Goal: Task Accomplishment & Management: Complete application form

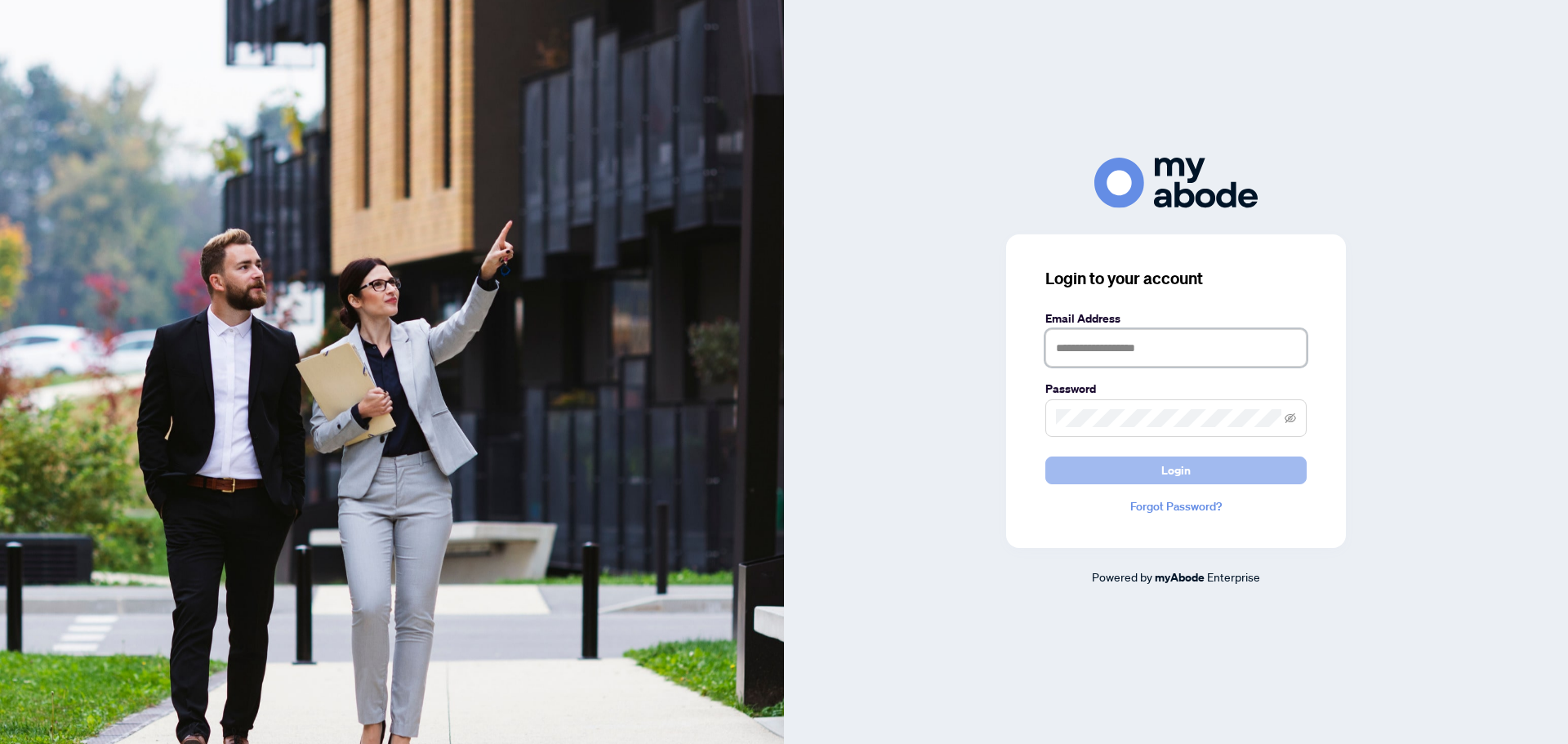
type input "**********"
click at [1172, 479] on span "Login" at bounding box center [1176, 470] width 29 height 26
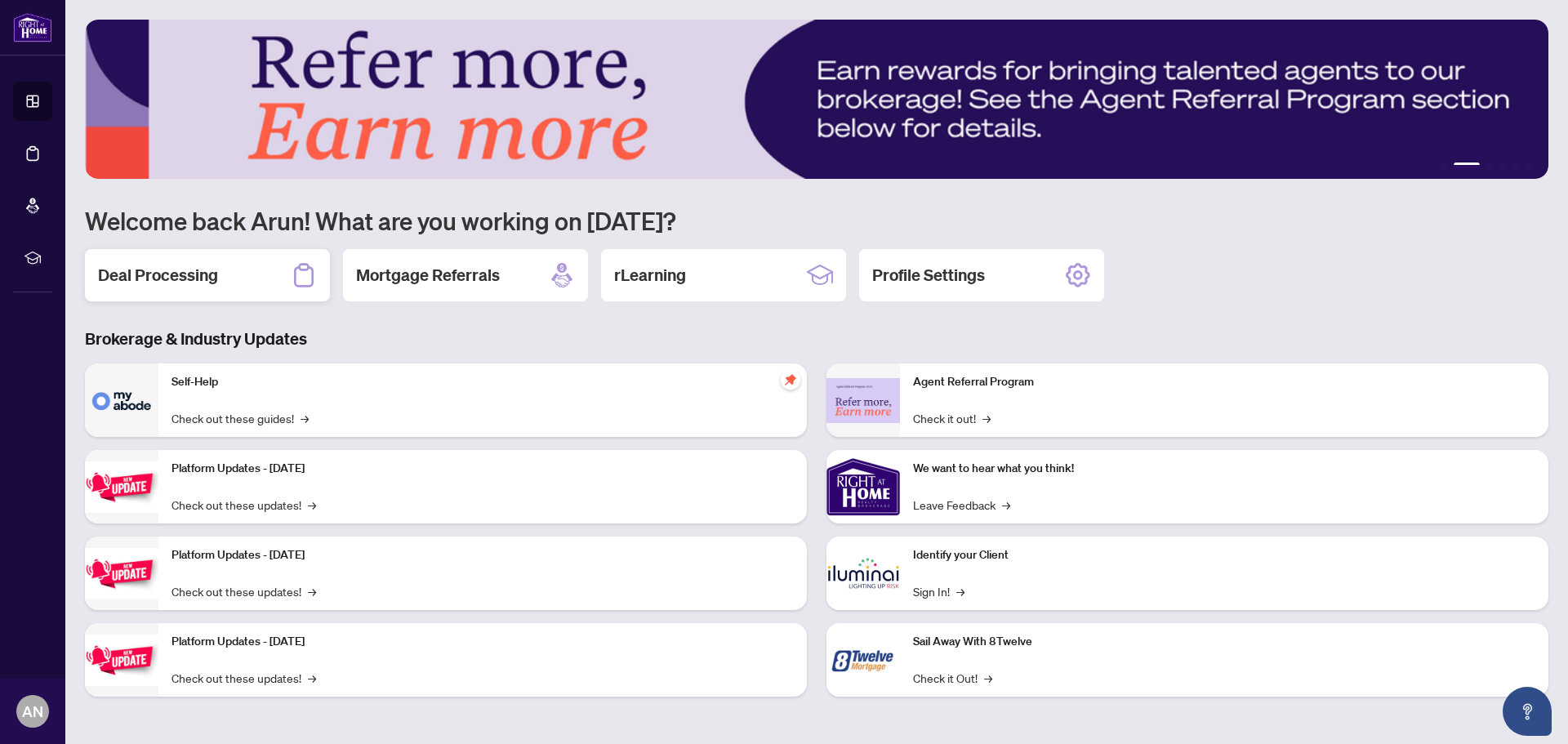
click at [157, 272] on h2 "Deal Processing" at bounding box center [158, 275] width 120 height 23
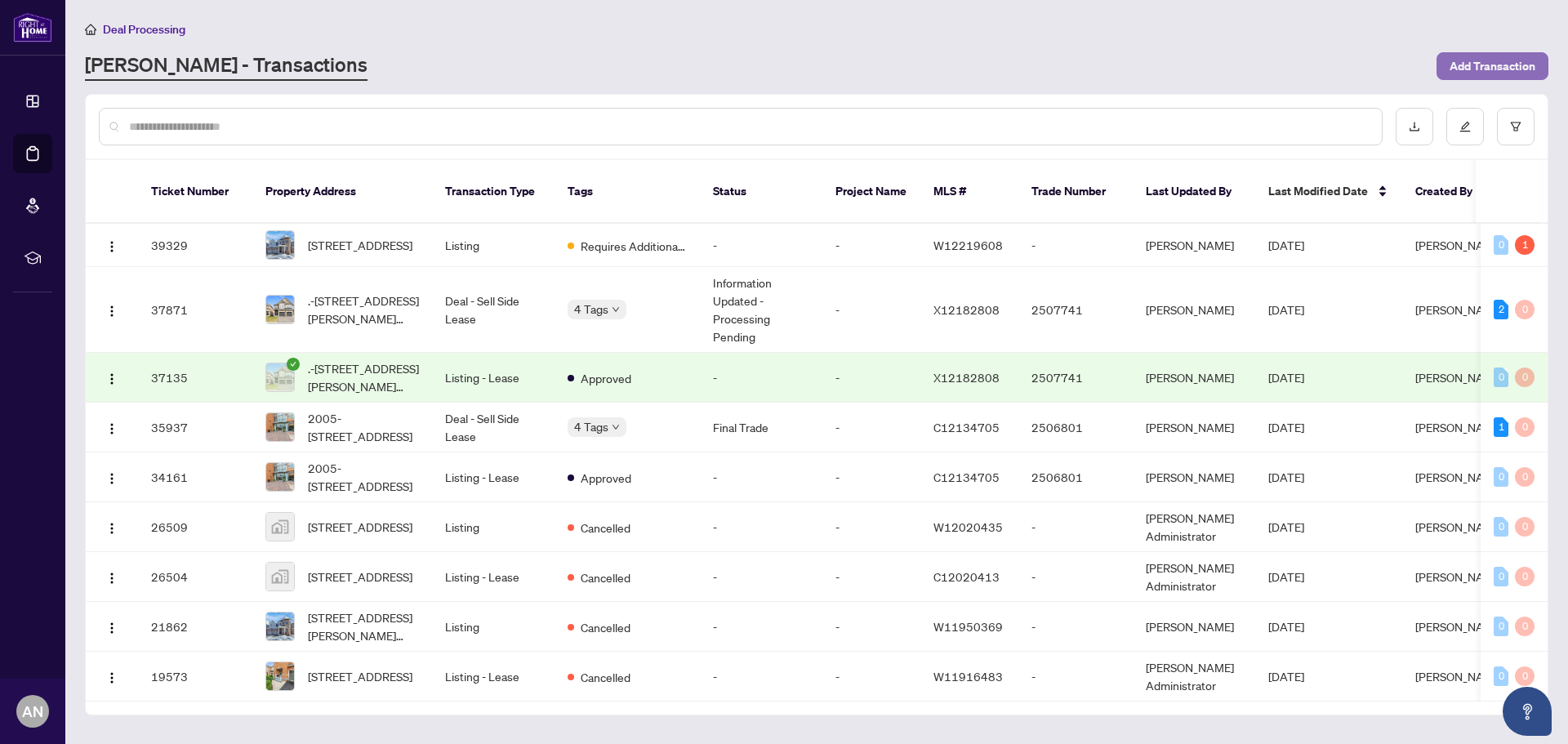
click at [1486, 70] on span "Add Transaction" at bounding box center [1492, 66] width 86 height 26
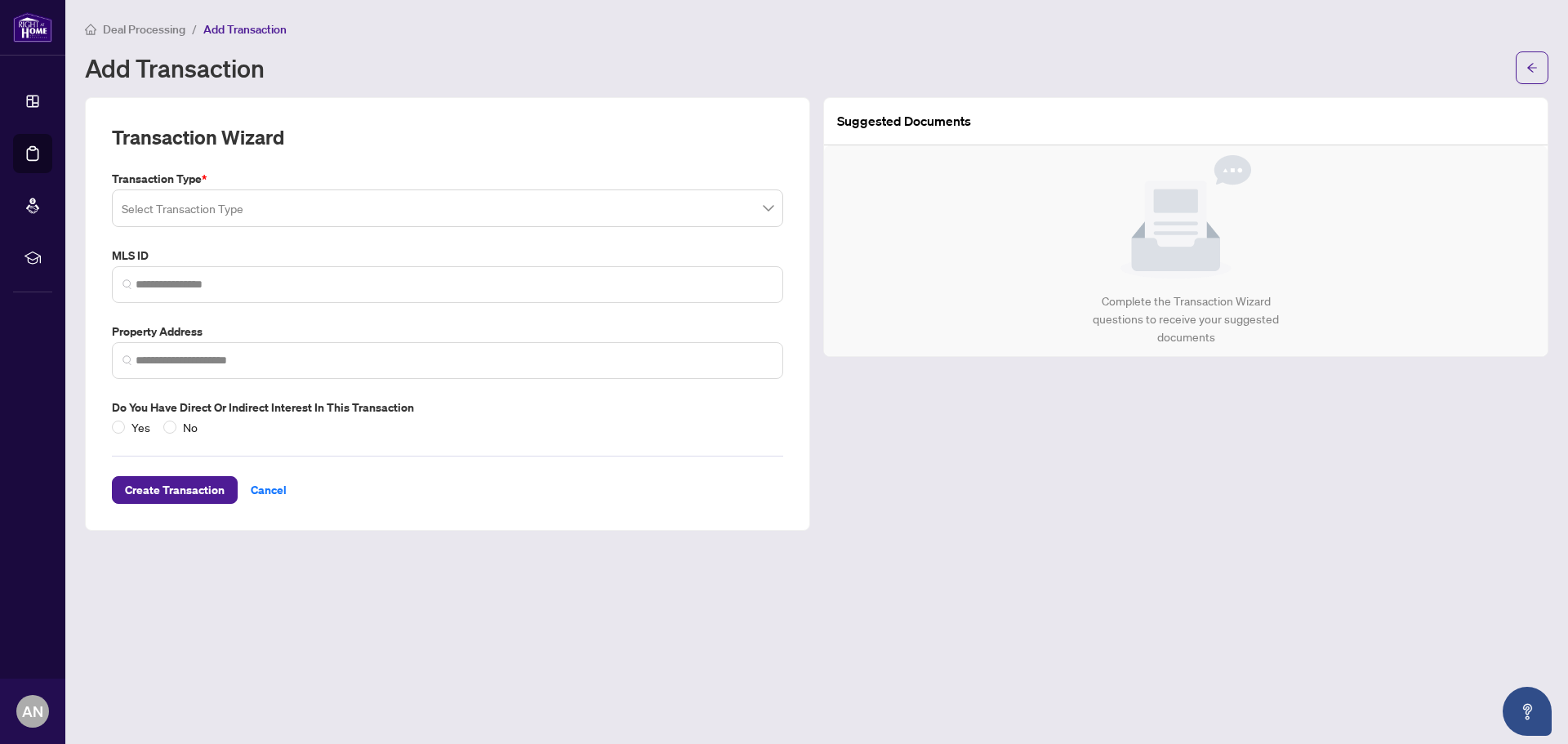
click at [274, 206] on input "search" at bounding box center [441, 210] width 637 height 36
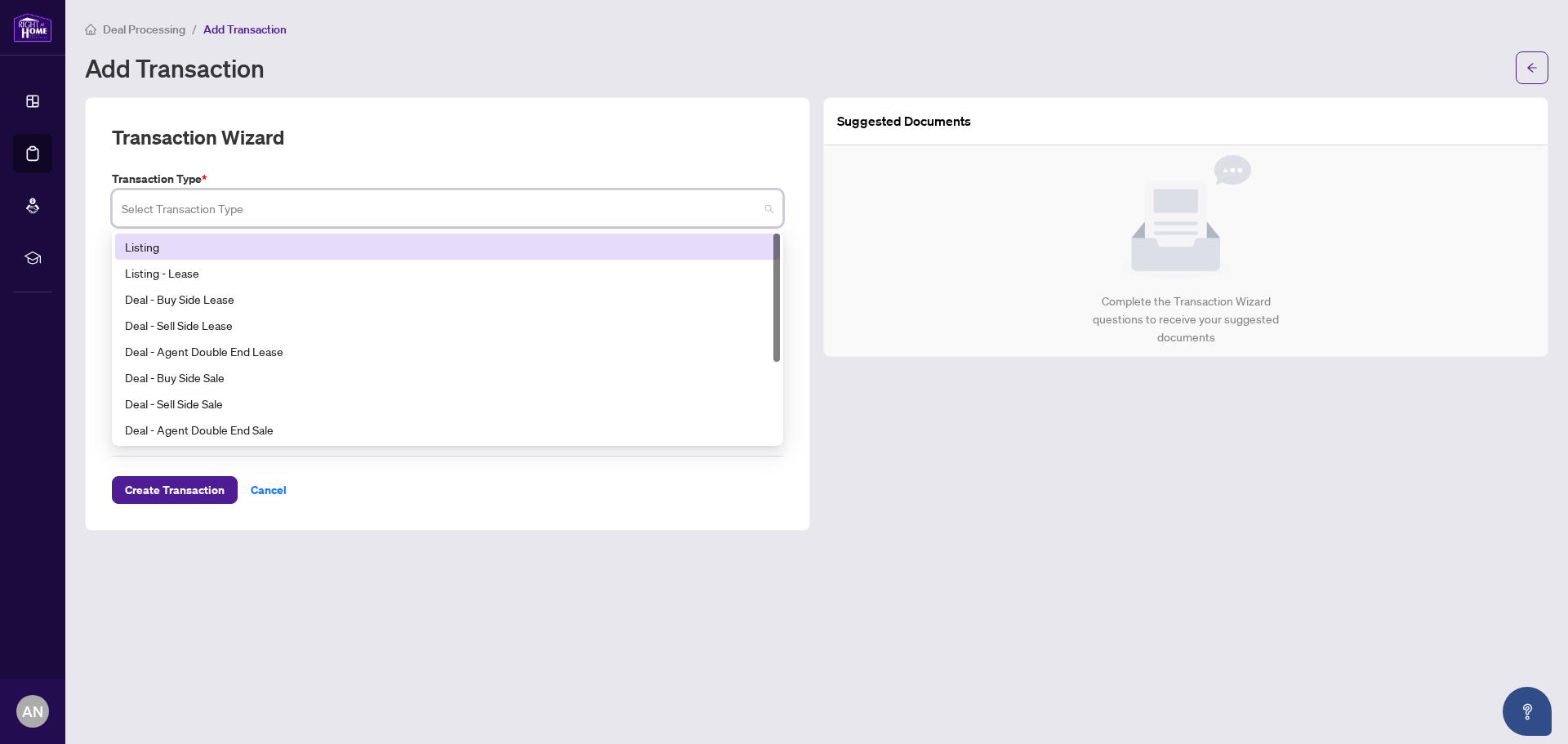
click at [207, 249] on div "Listing" at bounding box center [447, 247] width 645 height 18
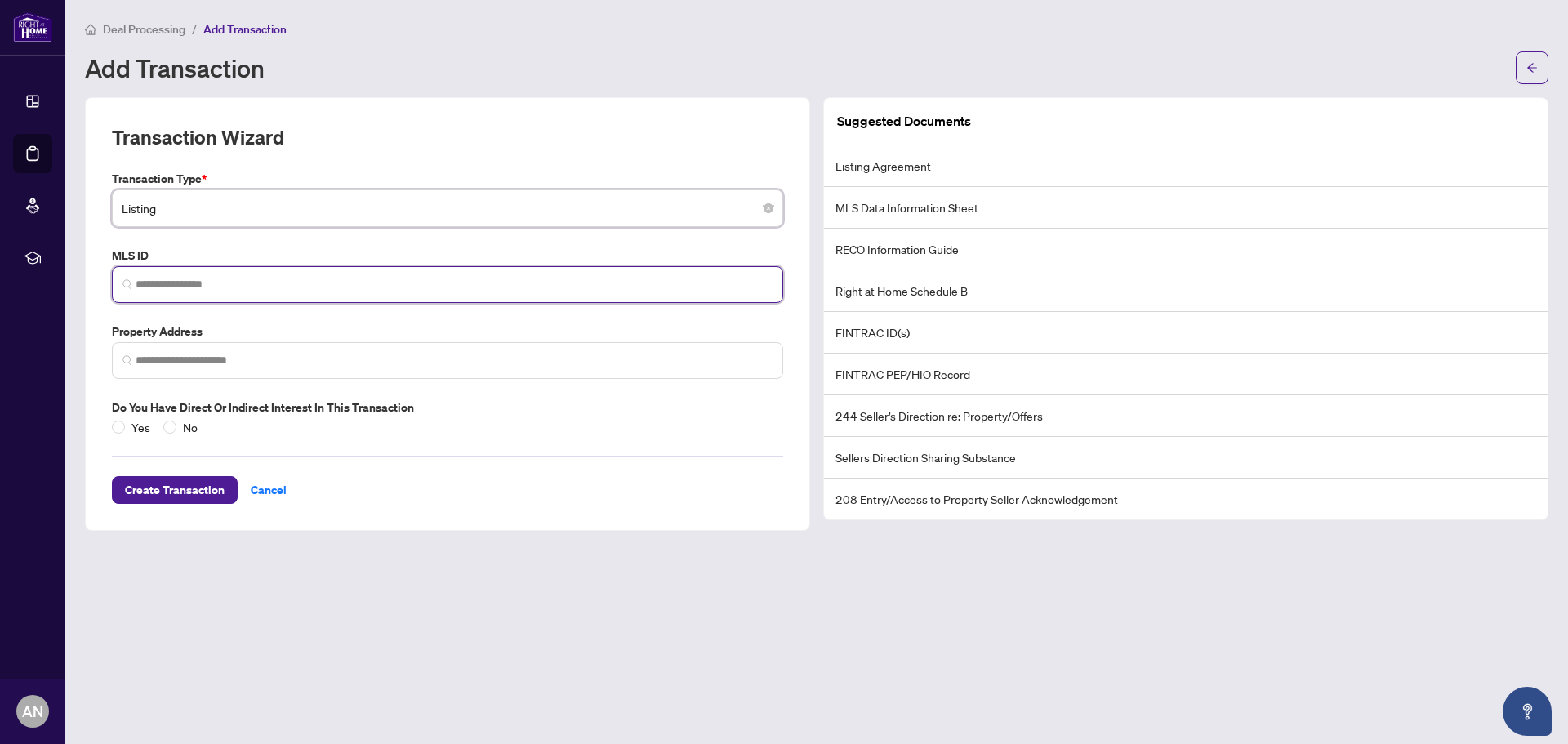
click at [183, 283] on input "search" at bounding box center [454, 284] width 637 height 17
drag, startPoint x: 246, startPoint y: 288, endPoint x: 232, endPoint y: 295, distance: 15.7
click at [246, 288] on input "search" at bounding box center [454, 284] width 637 height 17
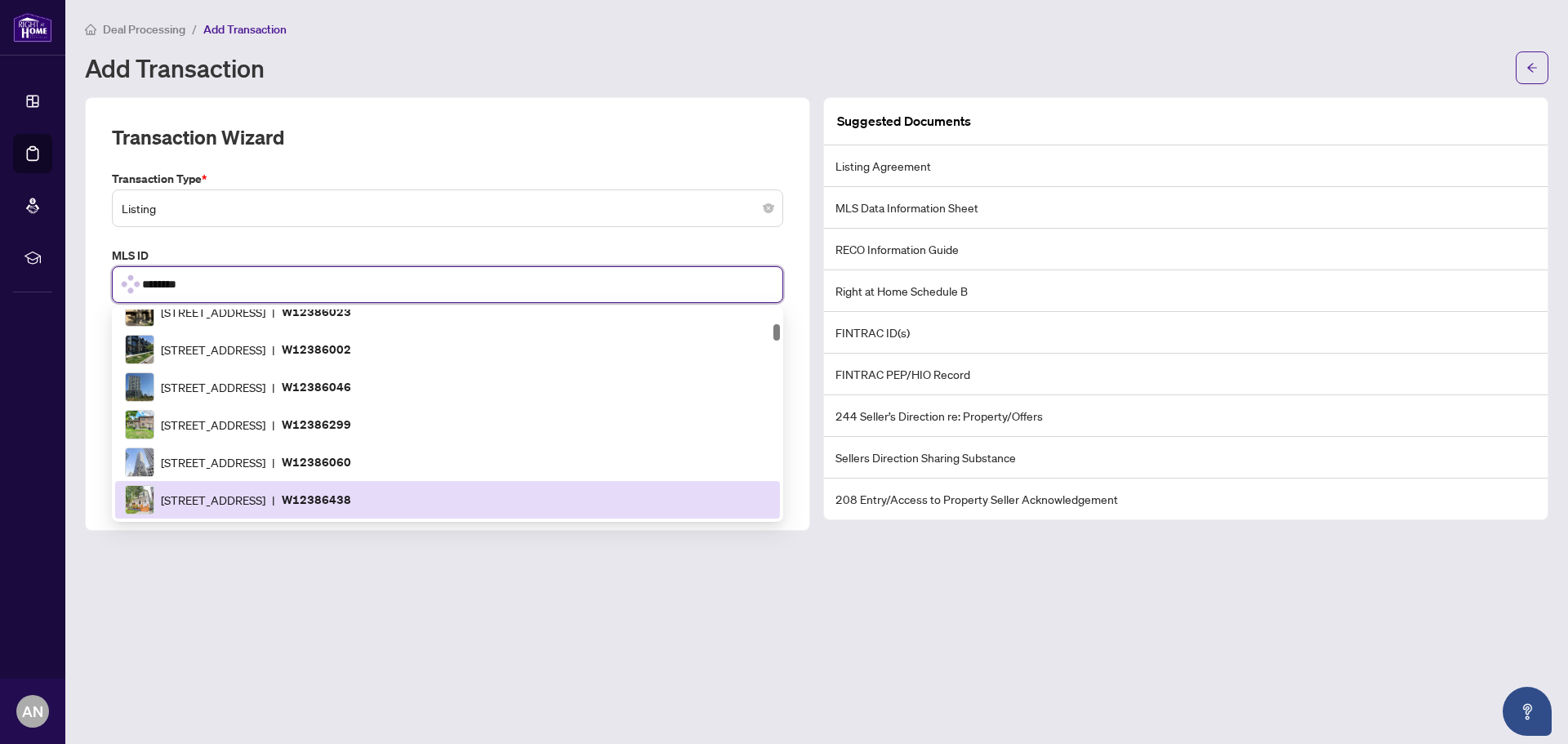
scroll to position [1107, 0]
type input "*********"
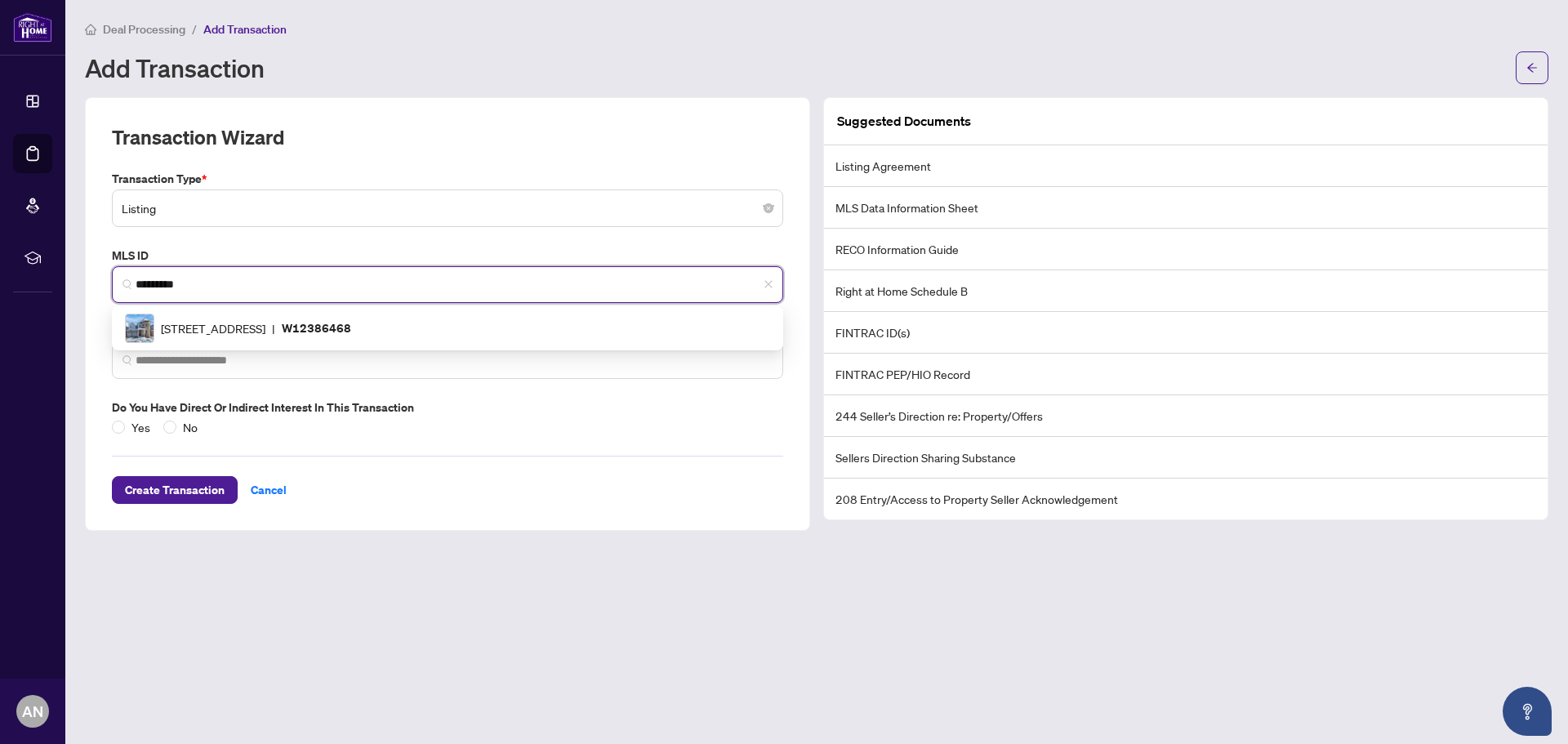
scroll to position [0, 0]
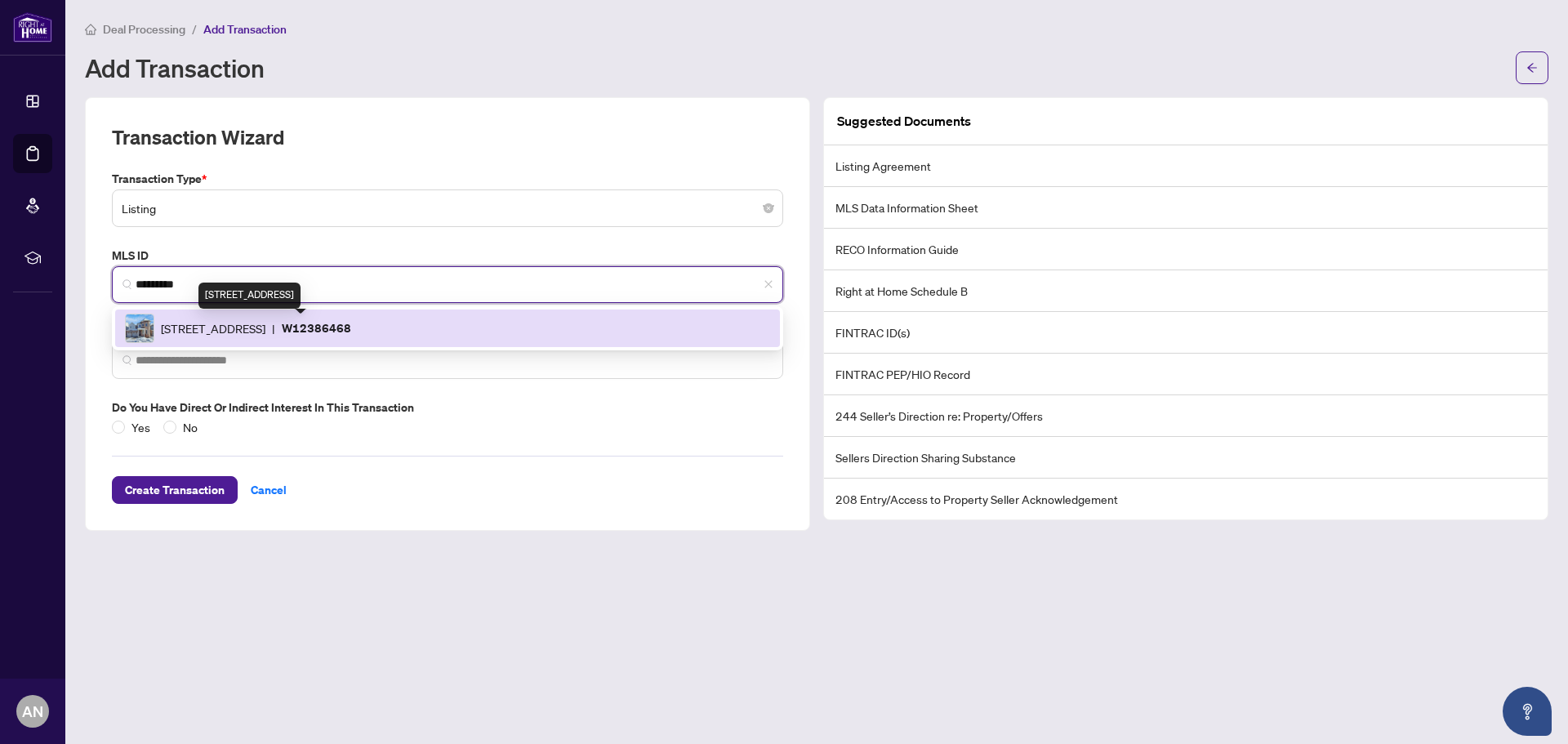
click at [226, 329] on span "[STREET_ADDRESS]" at bounding box center [213, 328] width 105 height 18
type input "**********"
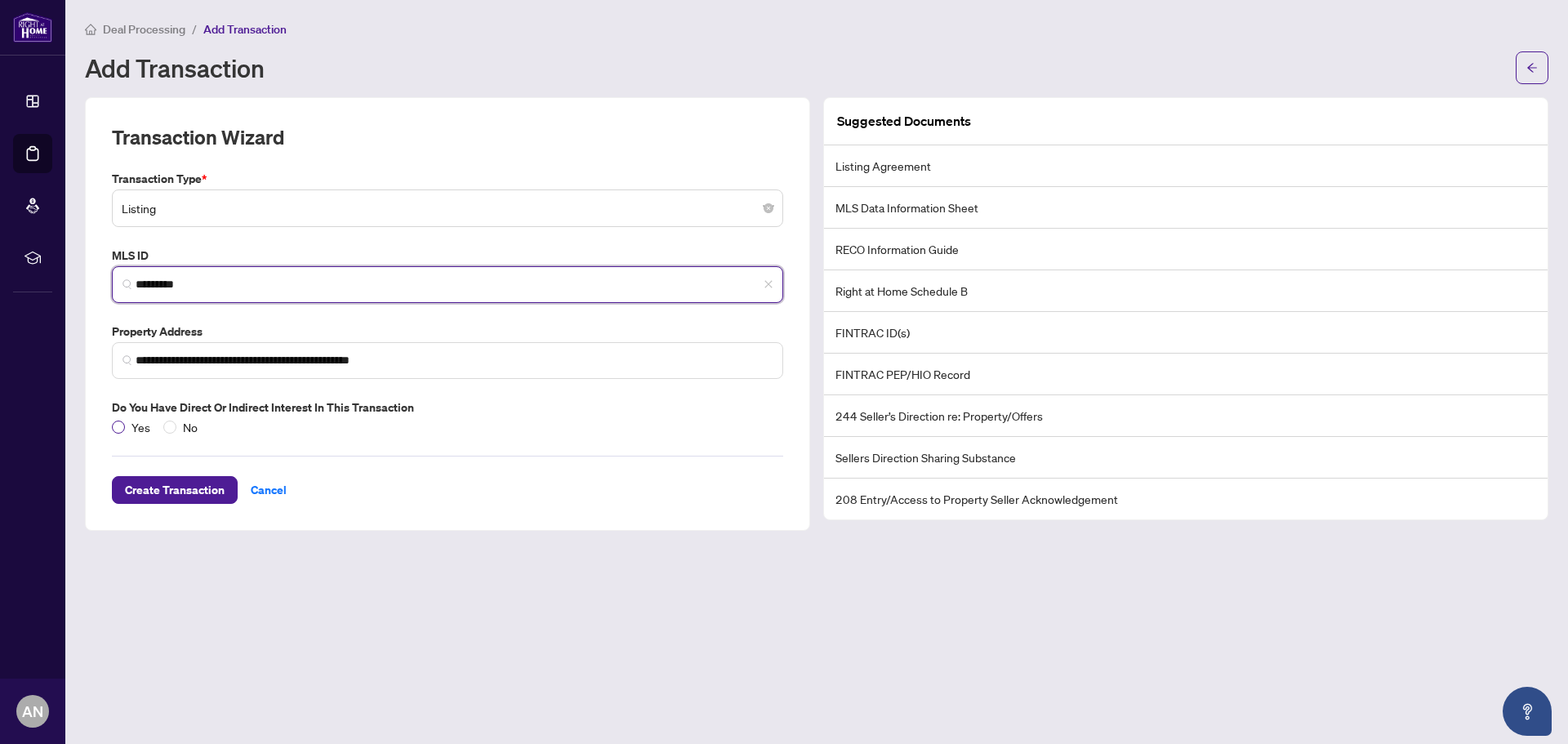
type input "*********"
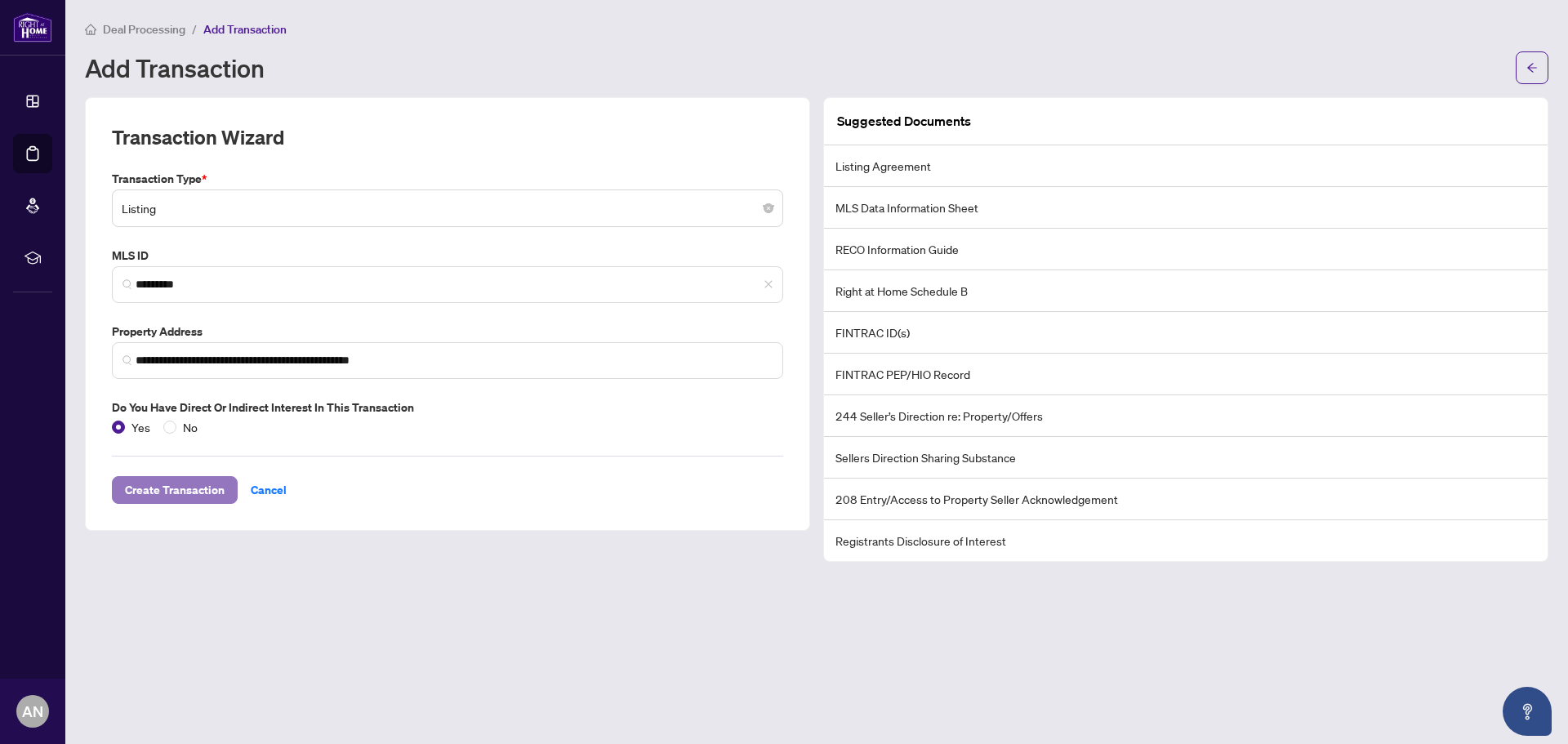
click at [182, 495] on span "Create Transaction" at bounding box center [174, 490] width 100 height 26
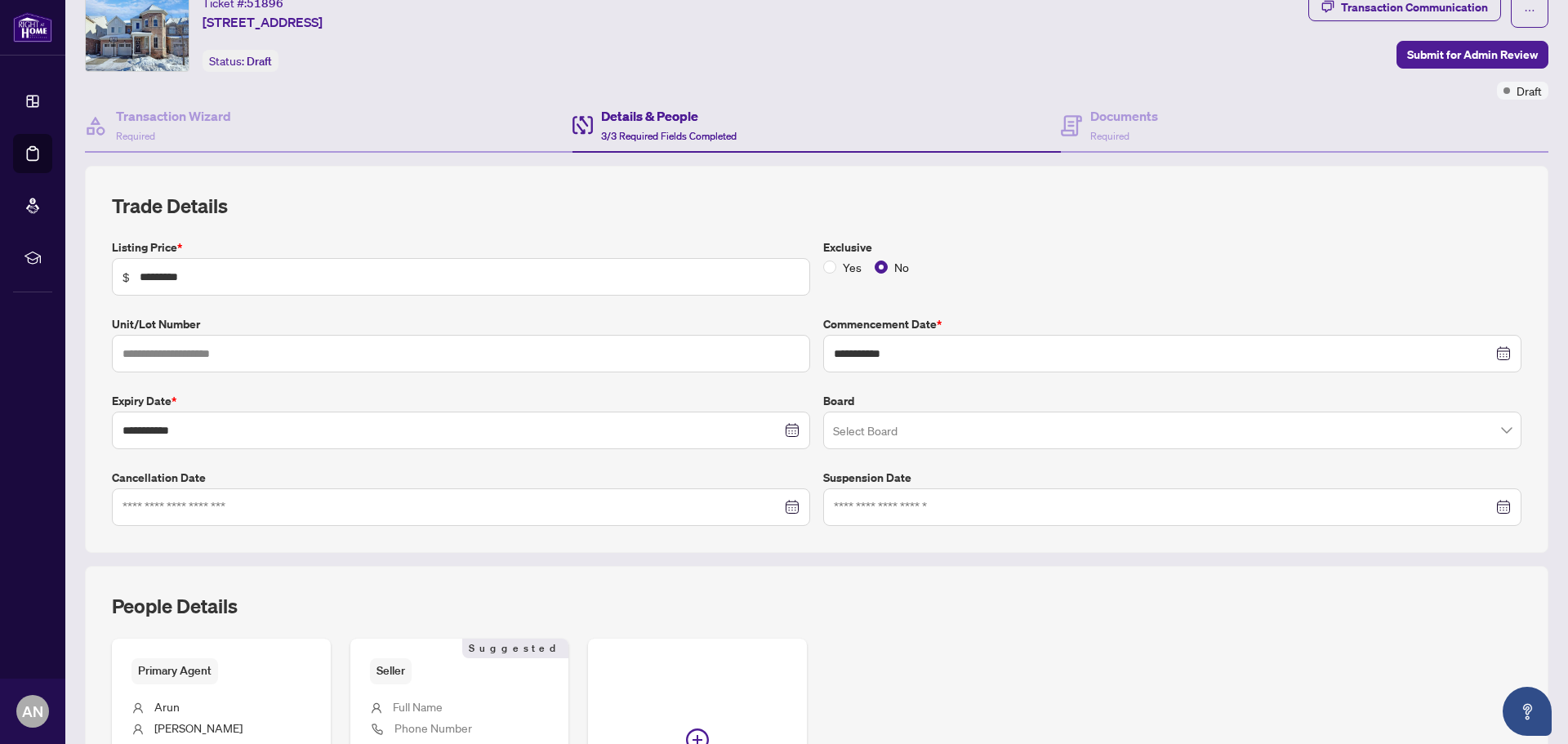
scroll to position [82, 0]
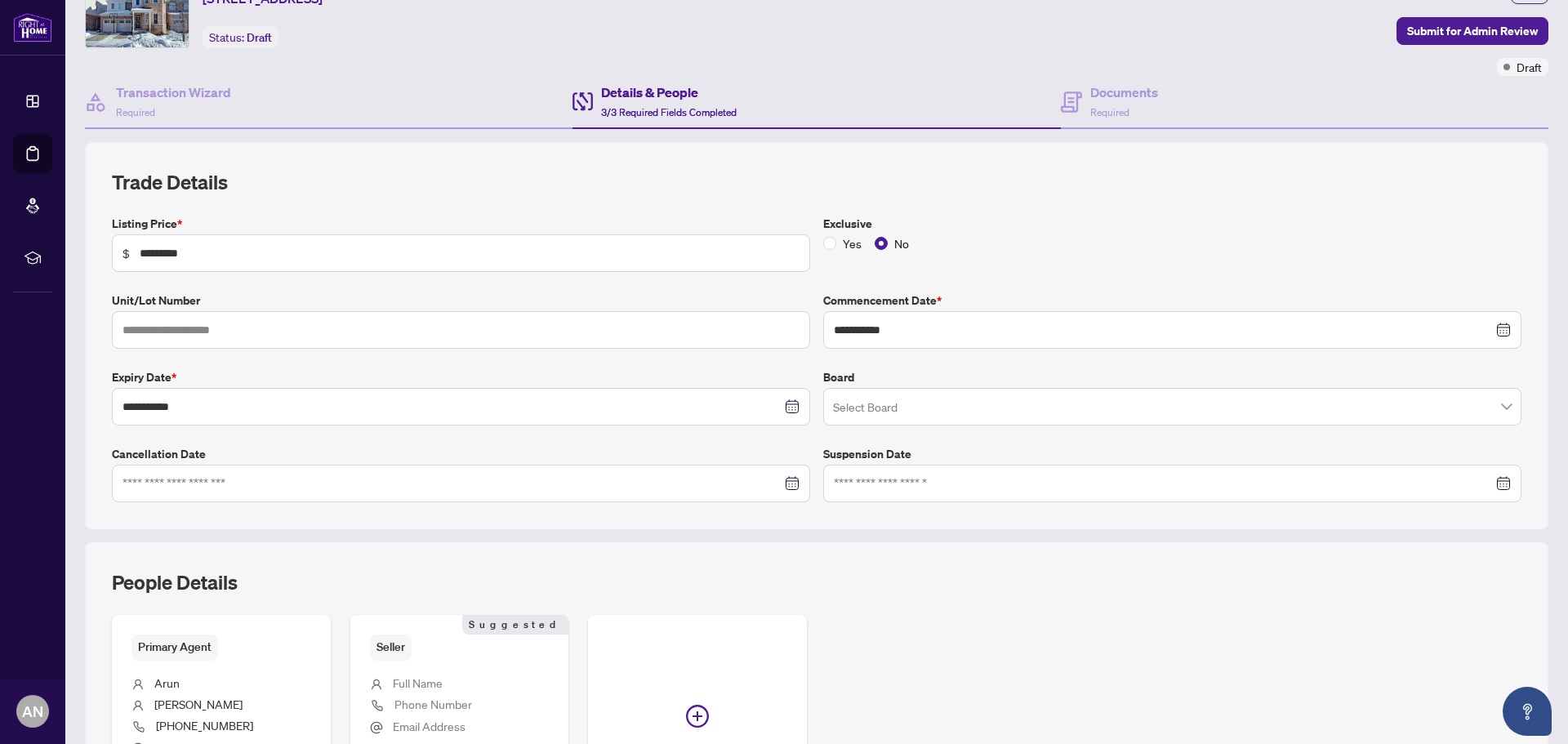
click at [939, 409] on input "search" at bounding box center [1164, 409] width 664 height 36
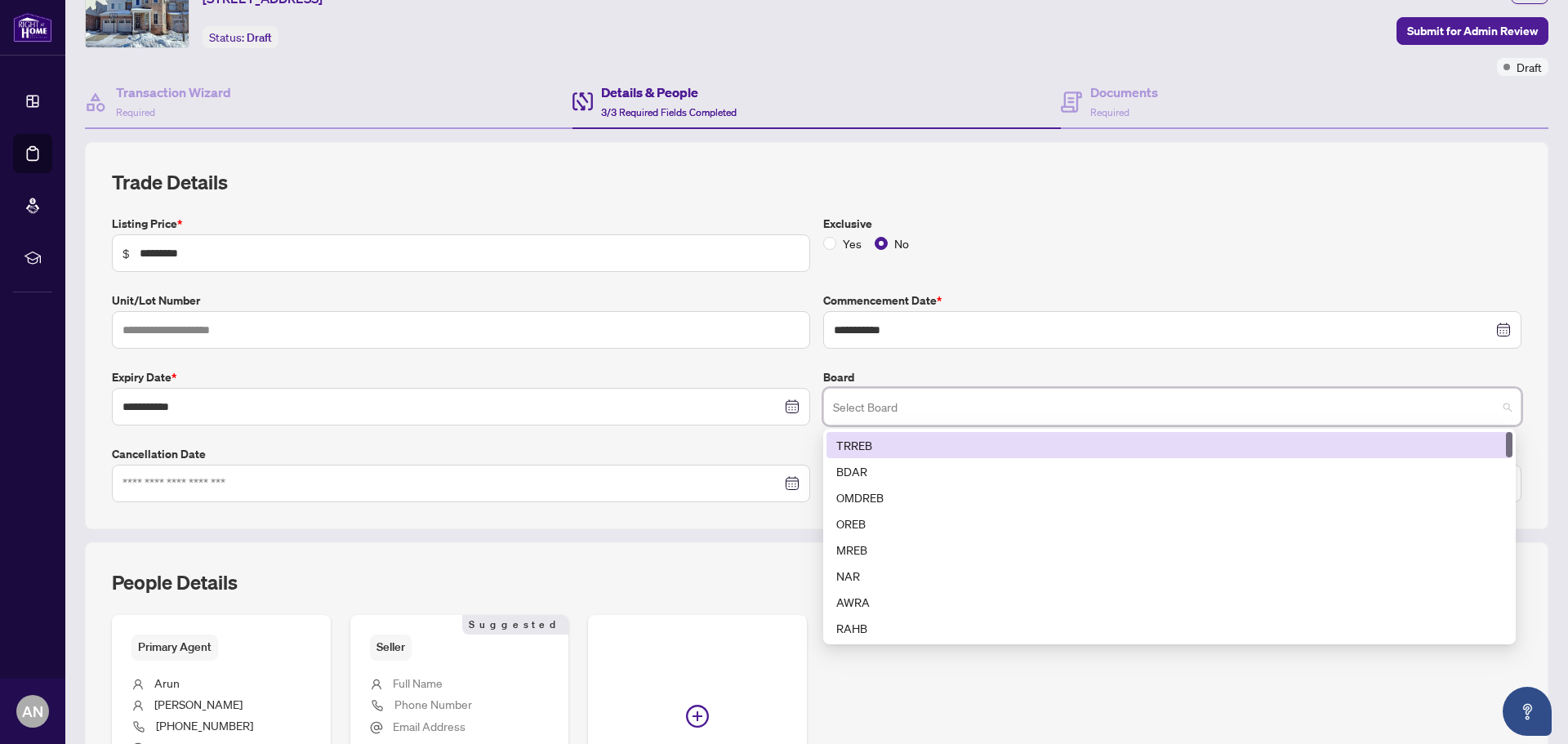
click at [901, 442] on div "TRREB" at bounding box center [1170, 445] width 666 height 18
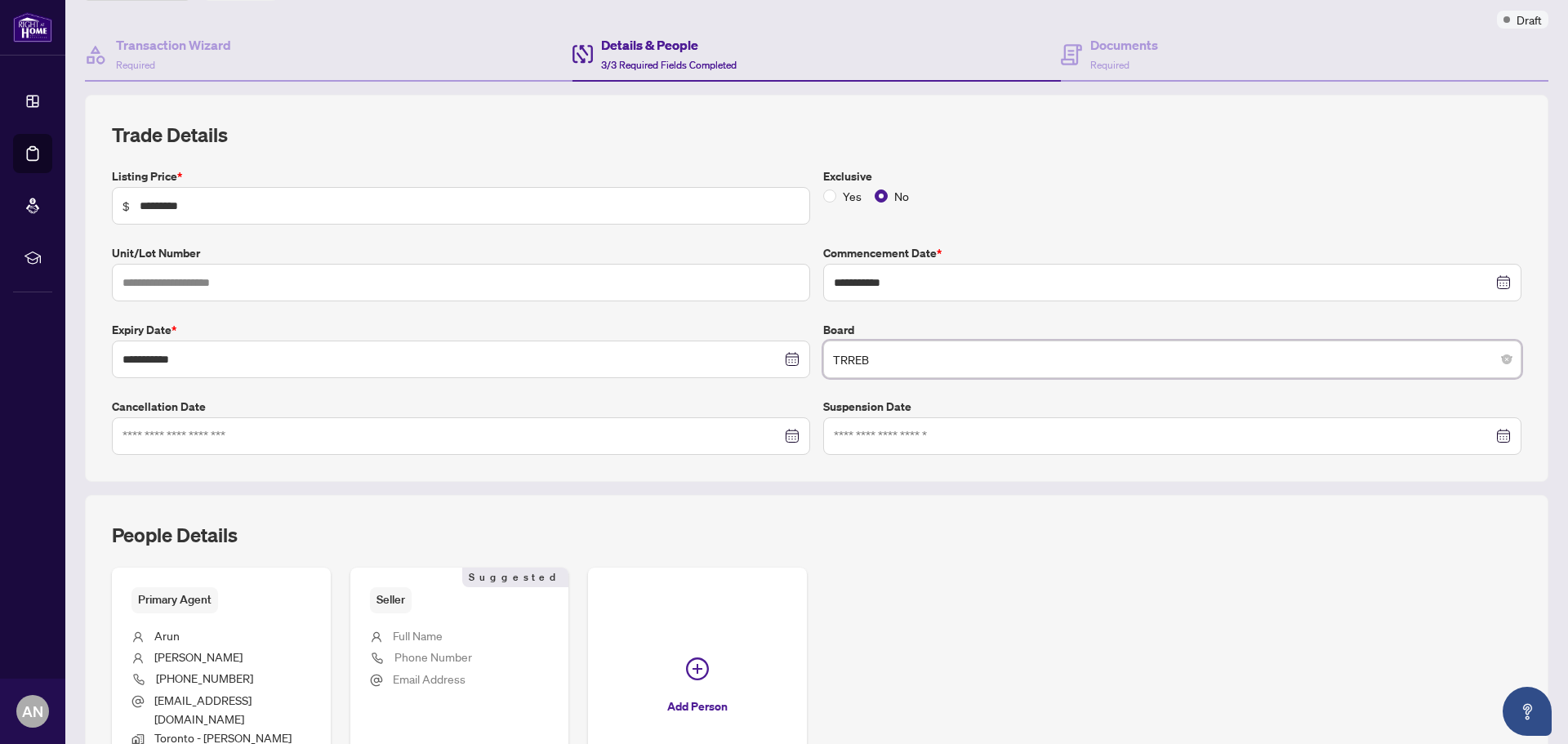
scroll to position [0, 0]
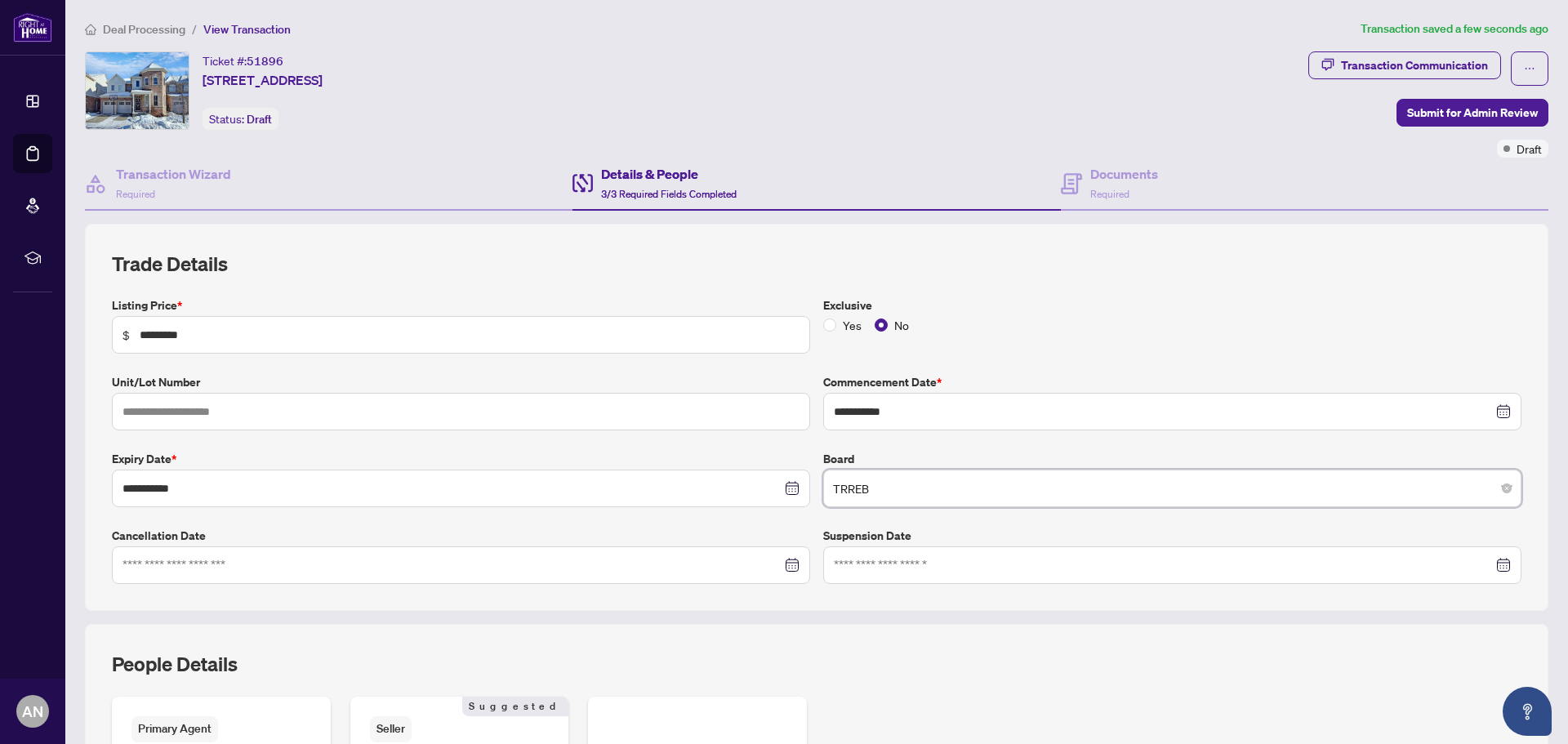
click at [646, 180] on h4 "Details & People" at bounding box center [669, 174] width 136 height 20
click at [1095, 183] on div "Documents Required" at bounding box center [1123, 183] width 68 height 39
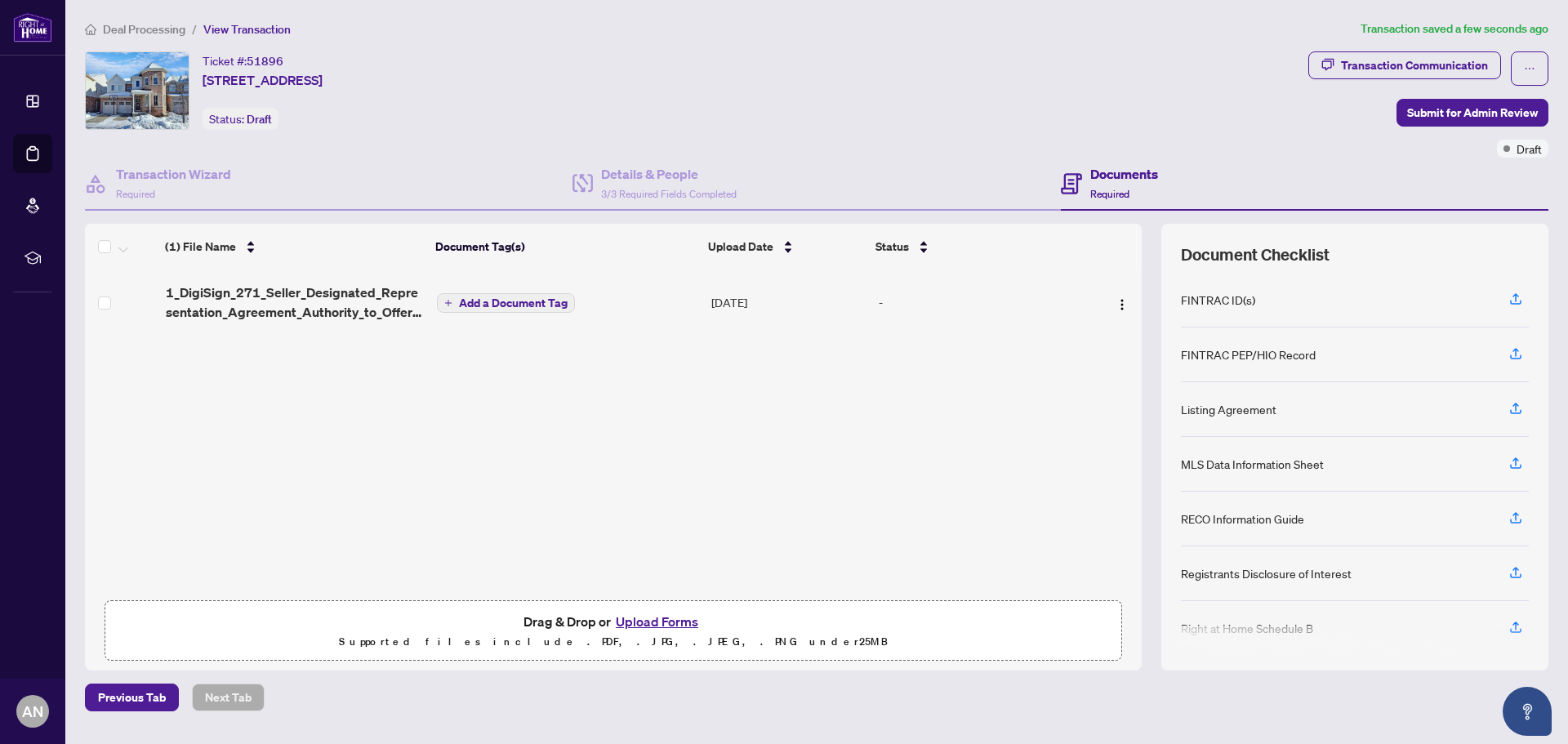
click at [499, 306] on span "Add a Document Tag" at bounding box center [513, 302] width 108 height 11
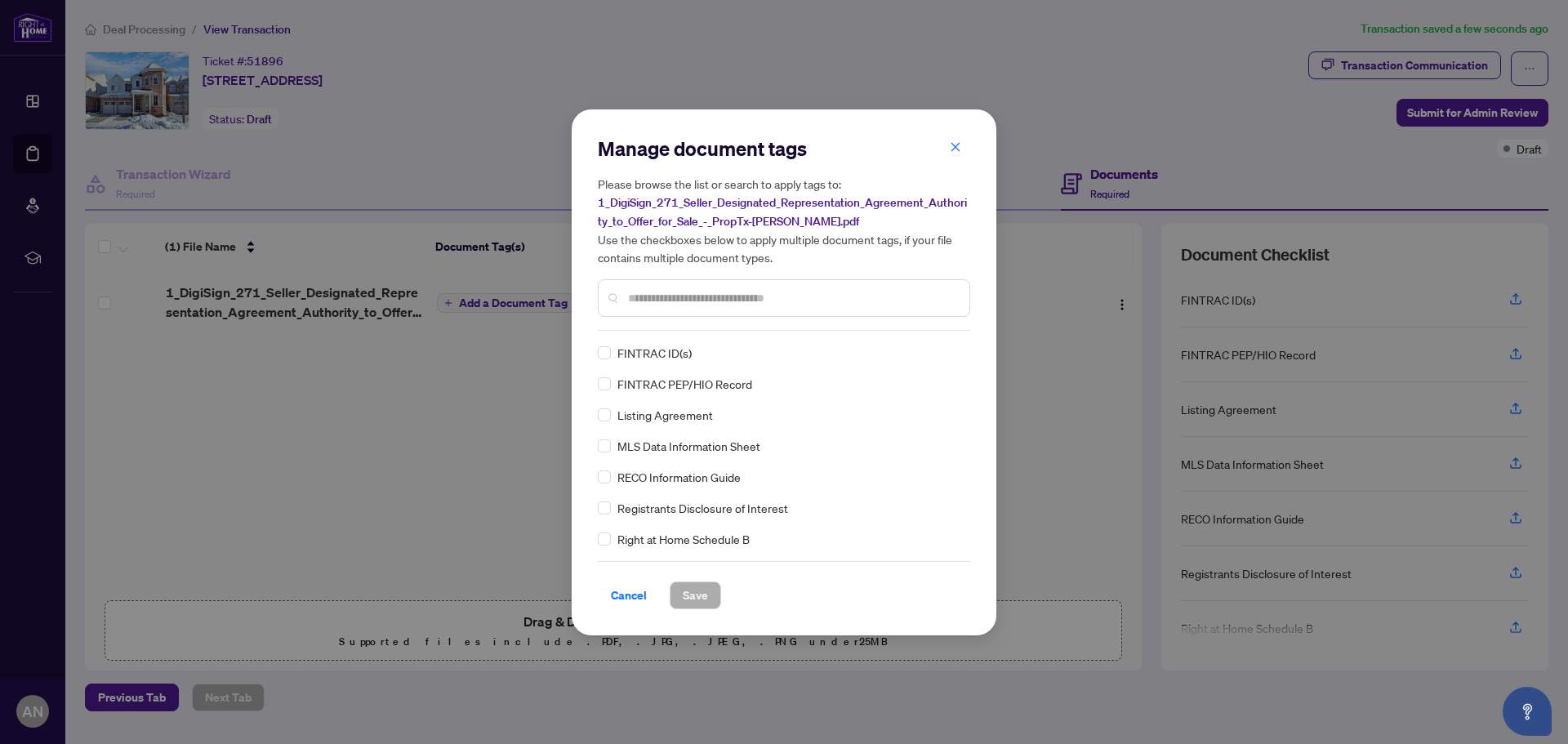
click at [657, 299] on input "text" at bounding box center [792, 298] width 328 height 18
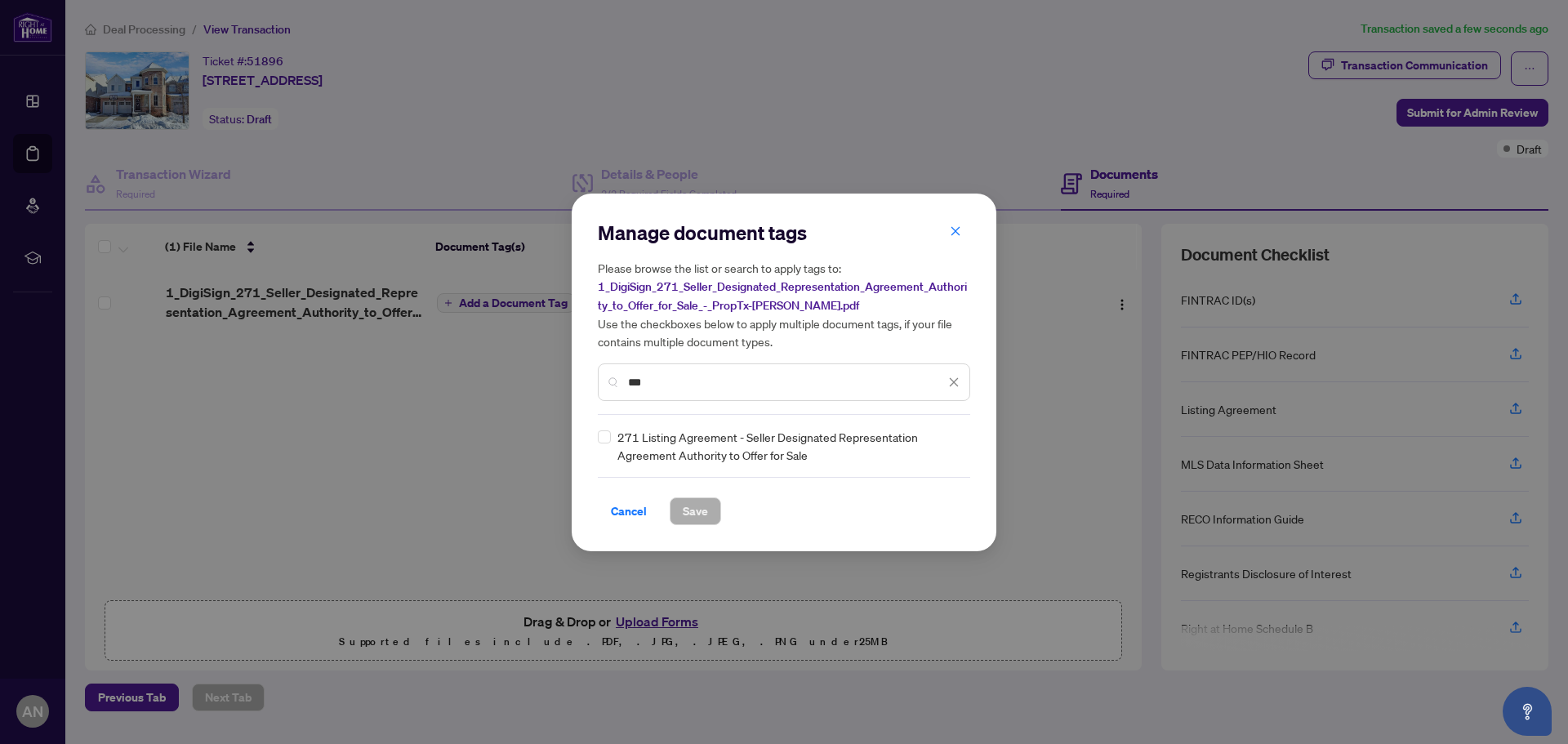
type input "***"
click at [704, 519] on span "Save" at bounding box center [695, 511] width 25 height 26
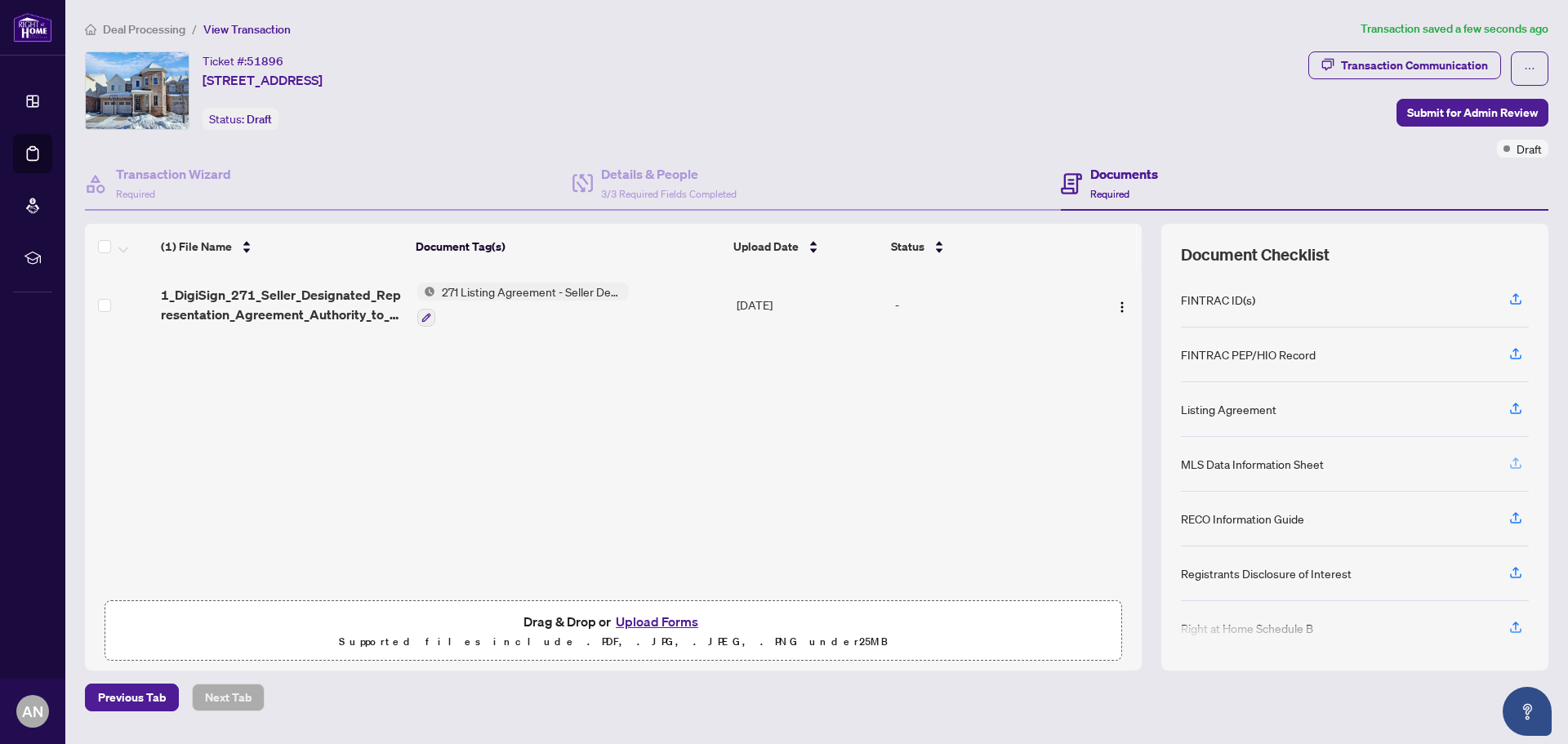
click at [1516, 466] on icon "button" at bounding box center [1515, 463] width 15 height 15
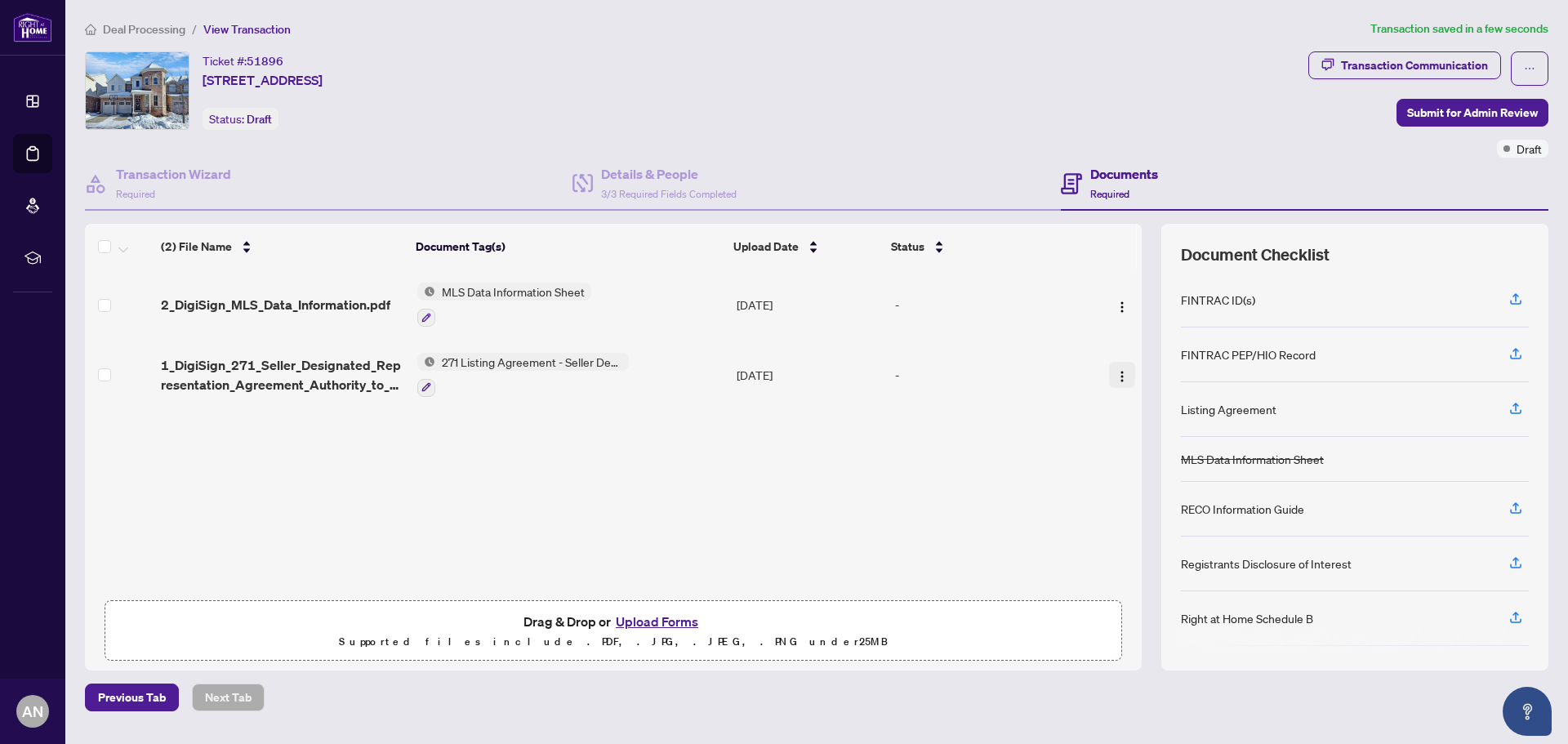
click at [1117, 375] on img "button" at bounding box center [1121, 376] width 13 height 13
click at [427, 383] on icon "button" at bounding box center [426, 387] width 9 height 9
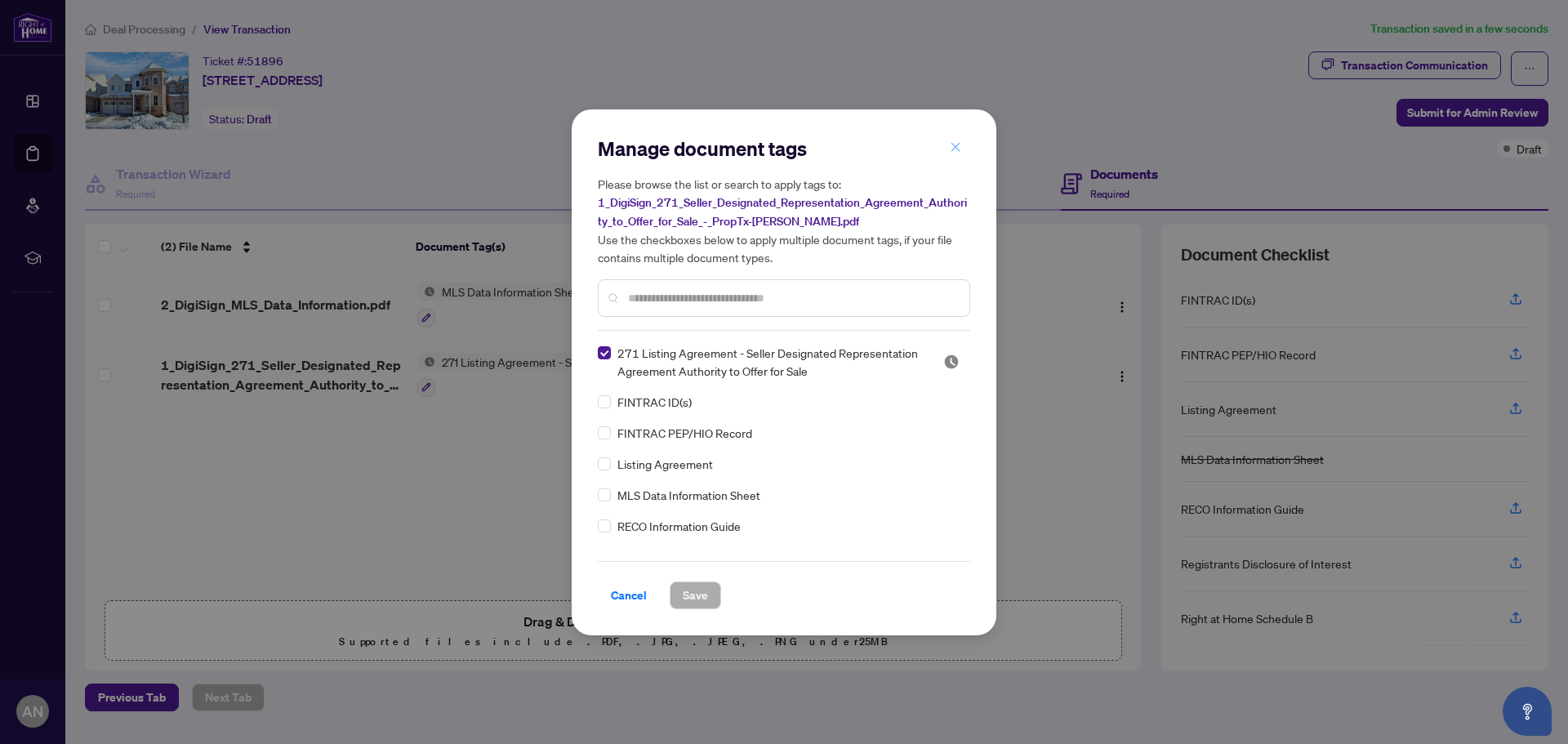
click at [955, 149] on icon "close" at bounding box center [956, 147] width 9 height 9
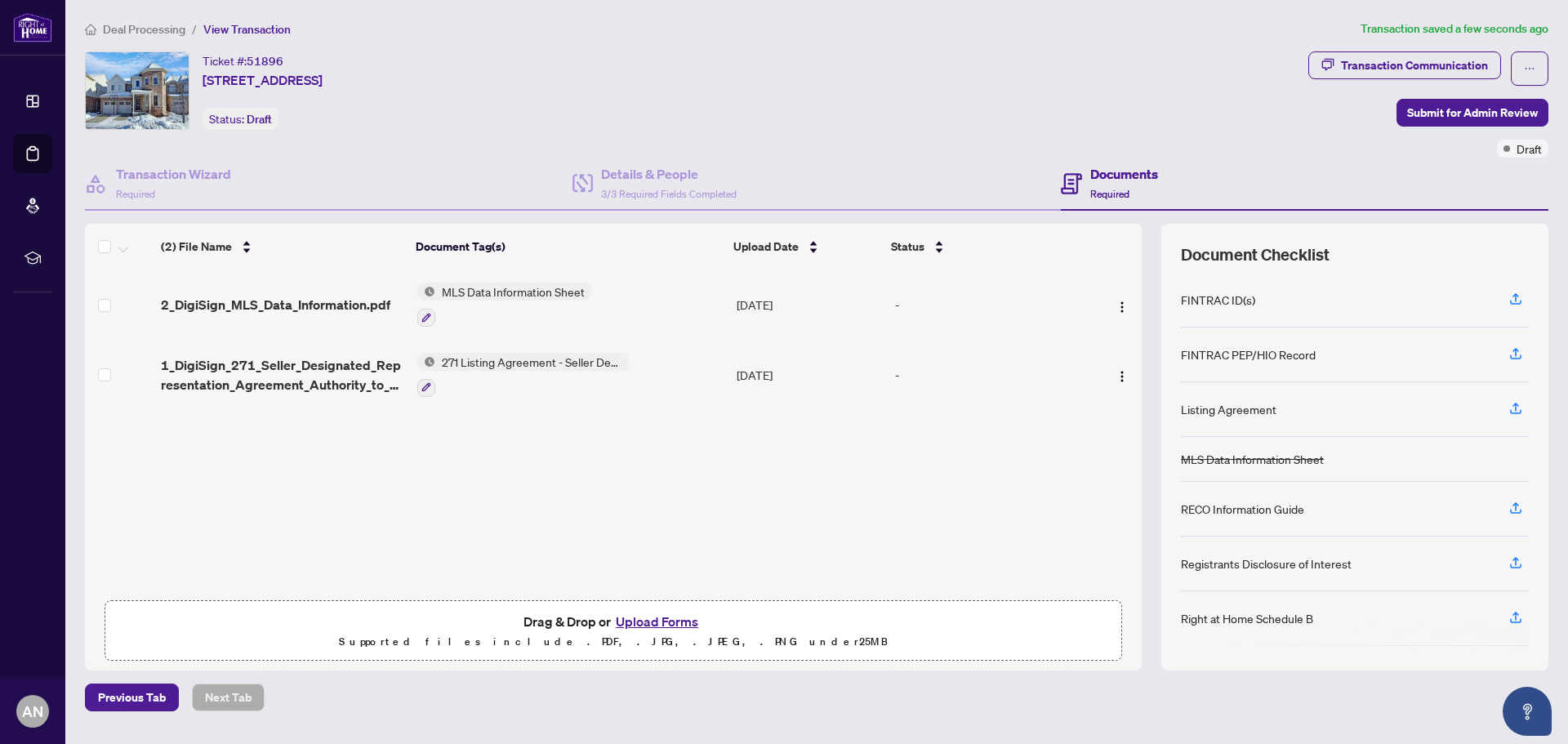
click at [97, 375] on td at bounding box center [119, 375] width 70 height 70
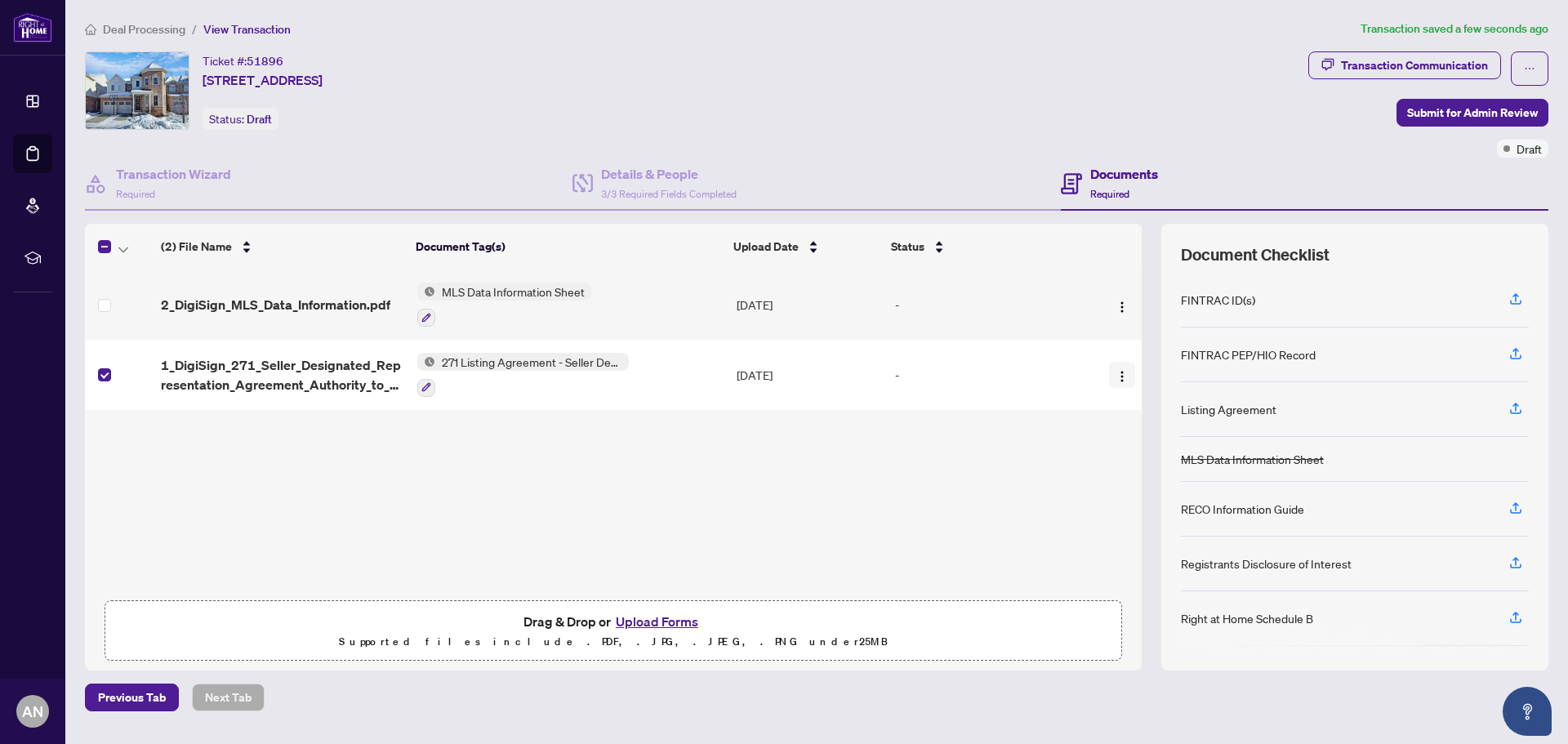
click at [1120, 372] on img "button" at bounding box center [1121, 376] width 13 height 13
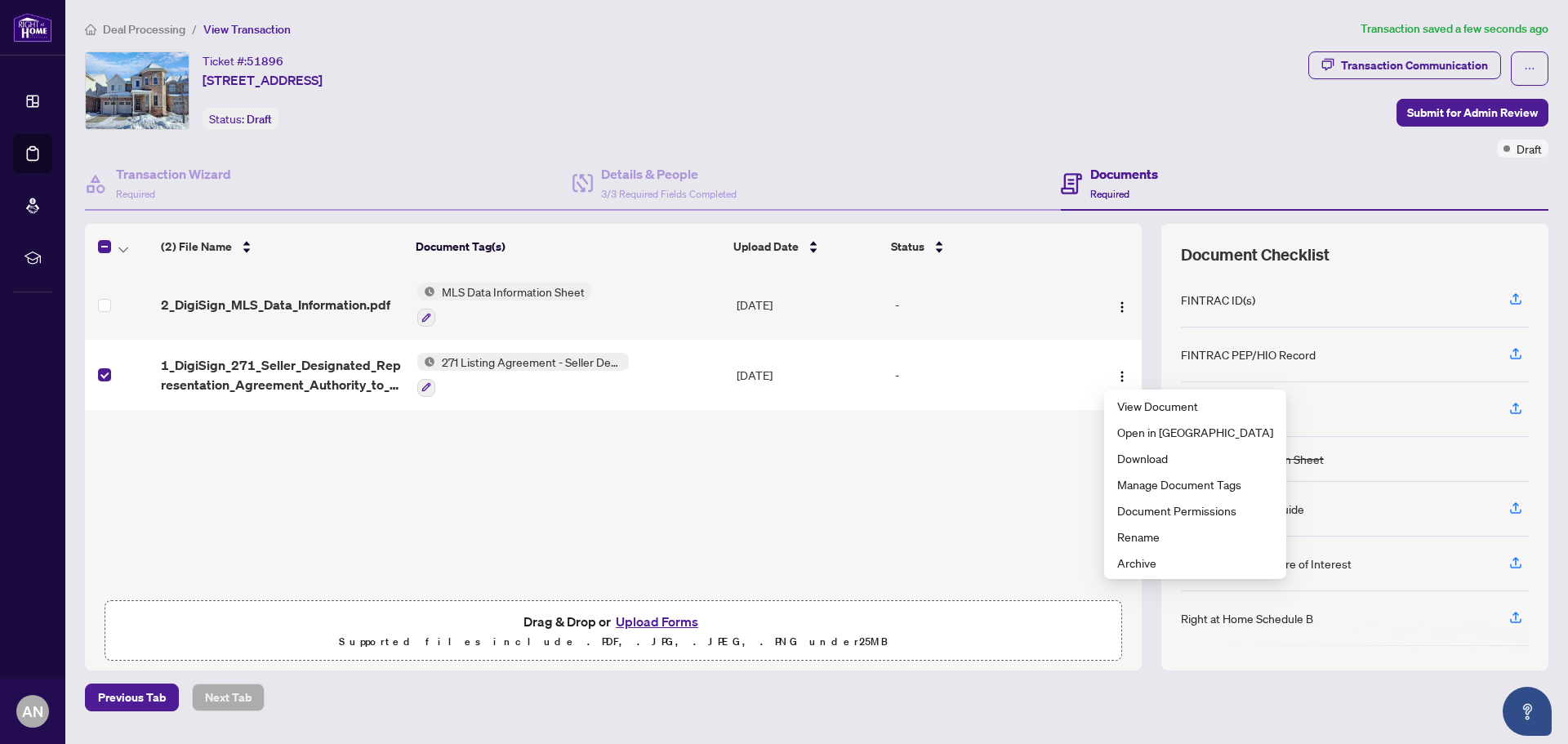
click at [856, 430] on div "2_DigiSign_MLS_Data_Information.pdf MLS Data Information Sheet [DATE] - 1_DigiS…" at bounding box center [613, 431] width 1056 height 323
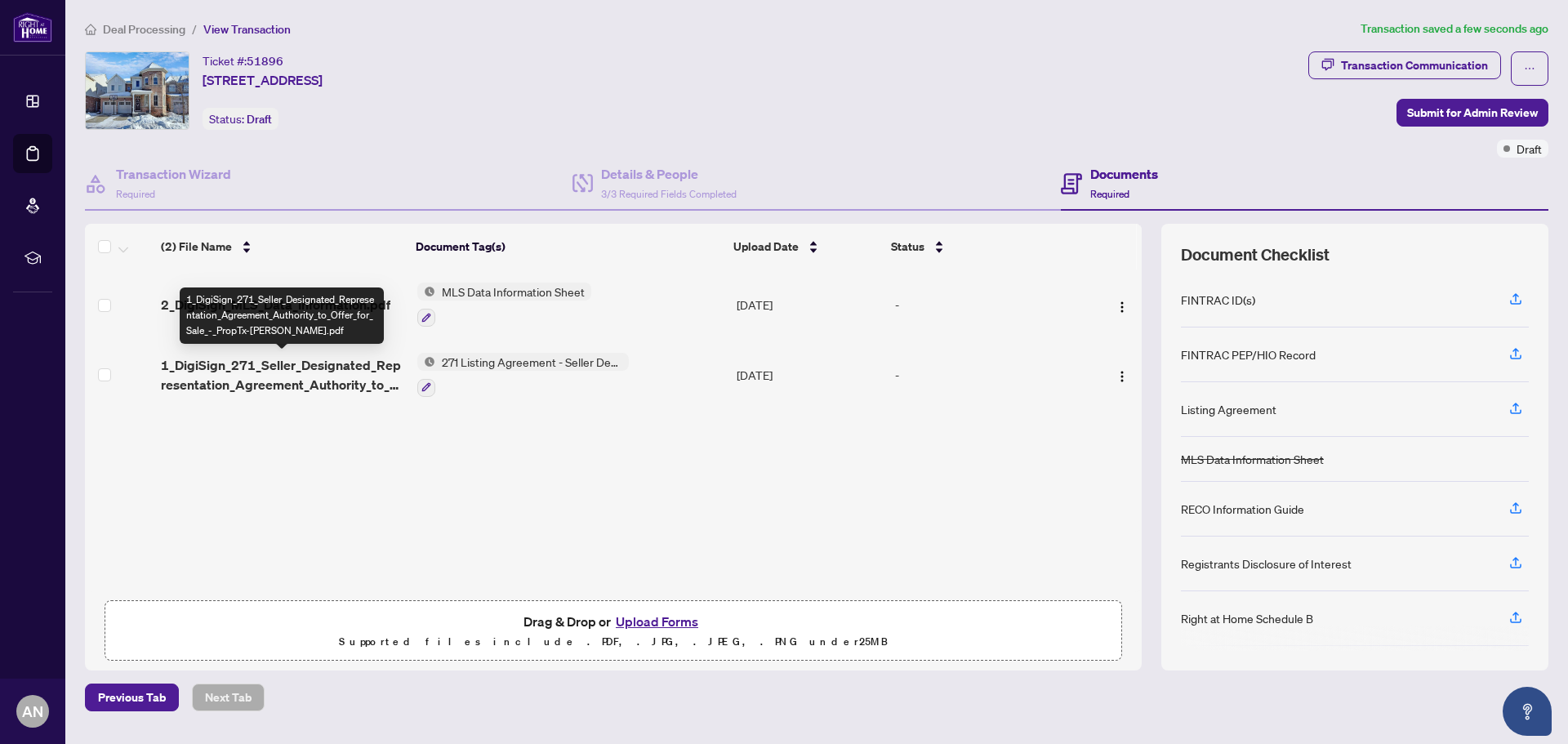
drag, startPoint x: 296, startPoint y: 384, endPoint x: 471, endPoint y: 442, distance: 184.4
click at [471, 442] on div "2_DigiSign_MLS_Data_Information.pdf MLS Data Information Sheet [DATE] - 1_DigiS…" at bounding box center [613, 431] width 1056 height 323
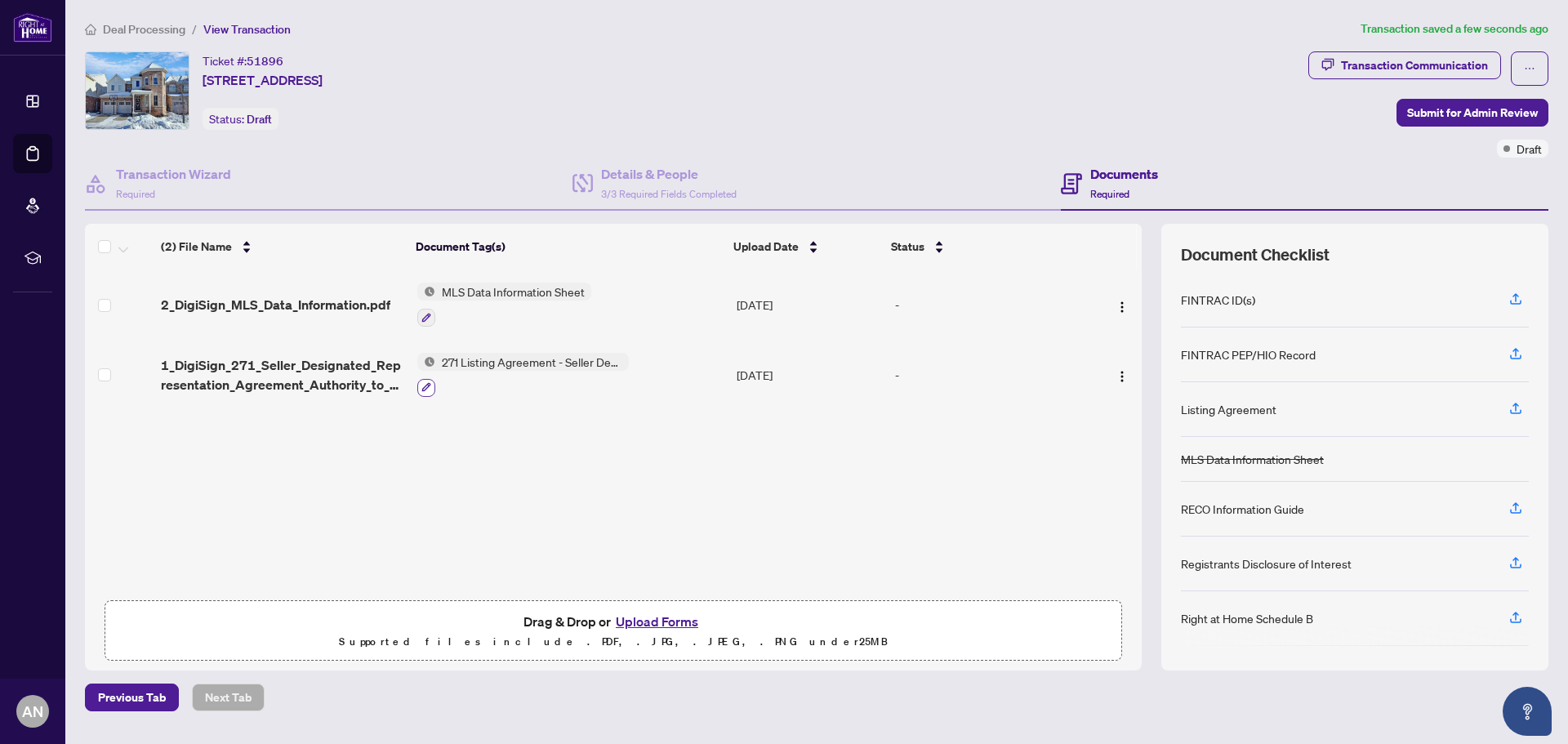
click at [428, 389] on icon "button" at bounding box center [426, 387] width 9 height 9
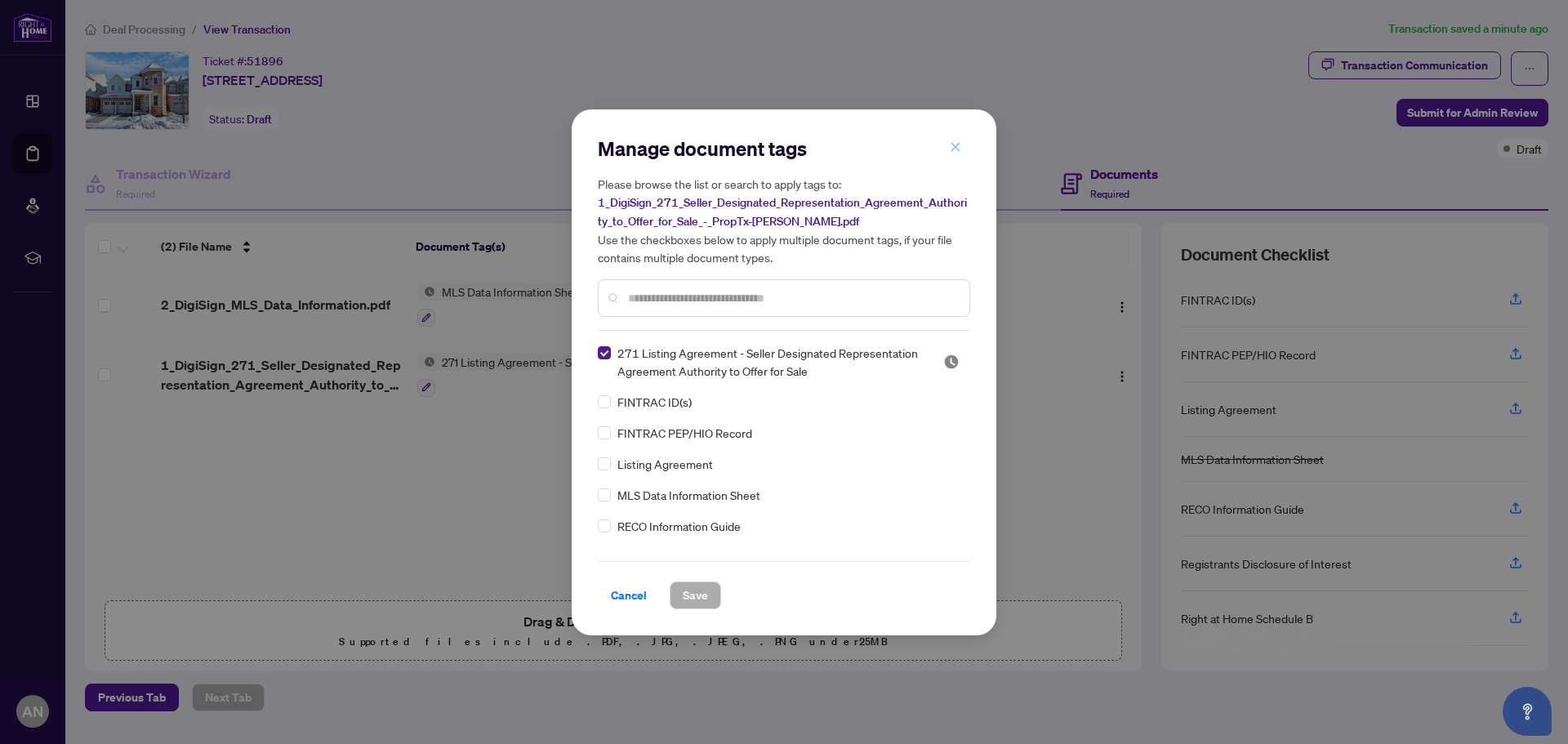
click at [957, 153] on icon "close" at bounding box center [955, 146] width 11 height 11
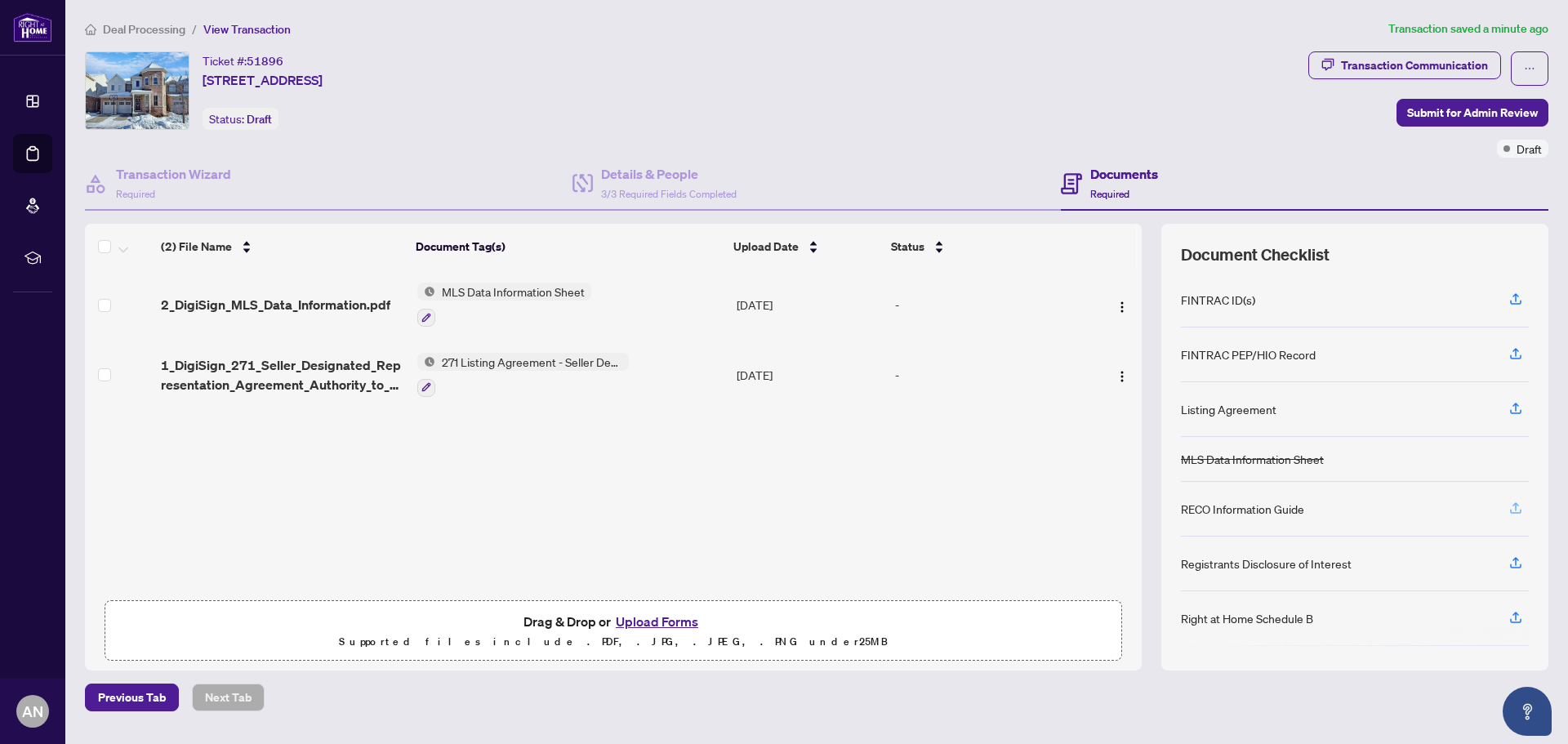
click at [1513, 506] on icon "button" at bounding box center [1515, 508] width 15 height 15
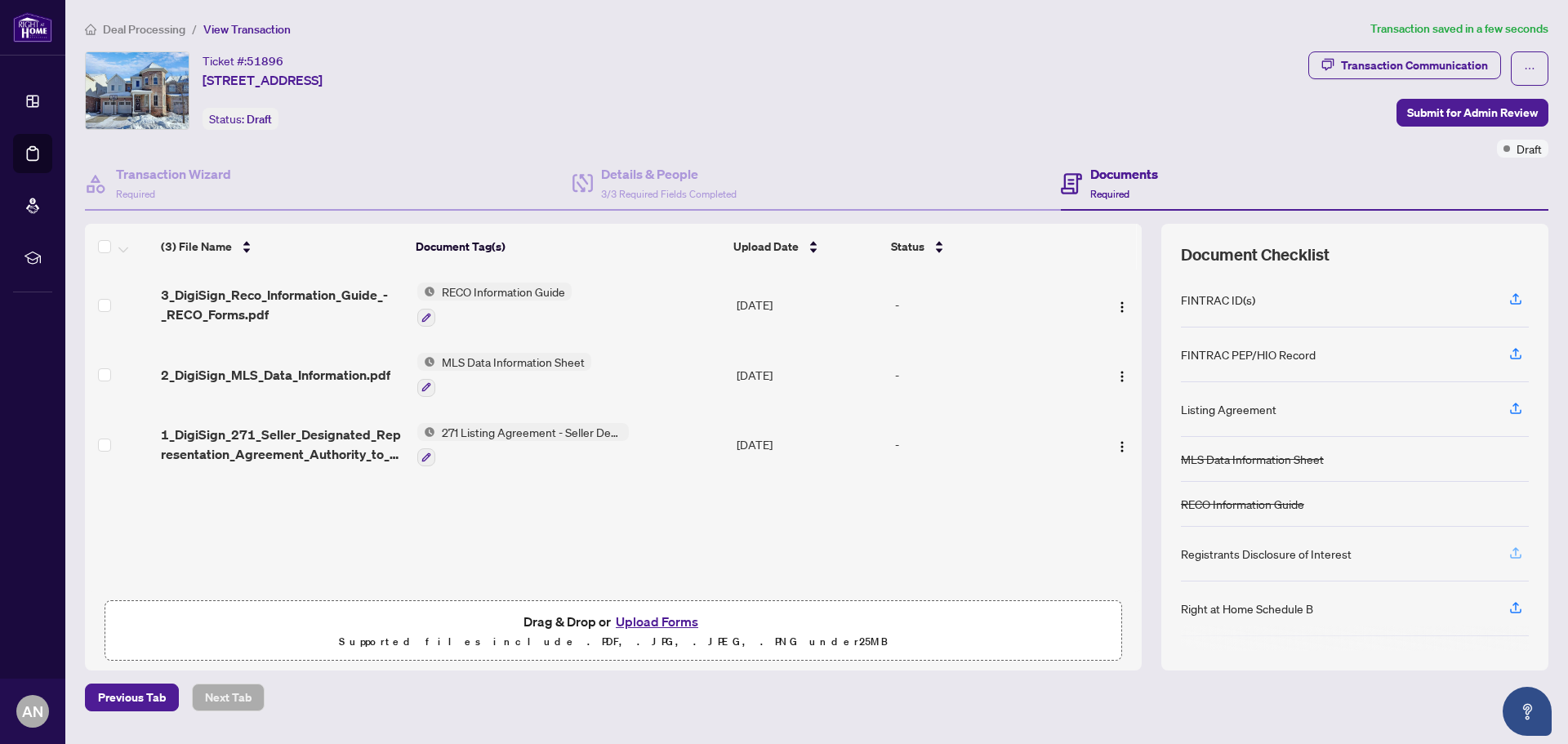
click at [1514, 555] on icon "button" at bounding box center [1515, 552] width 15 height 15
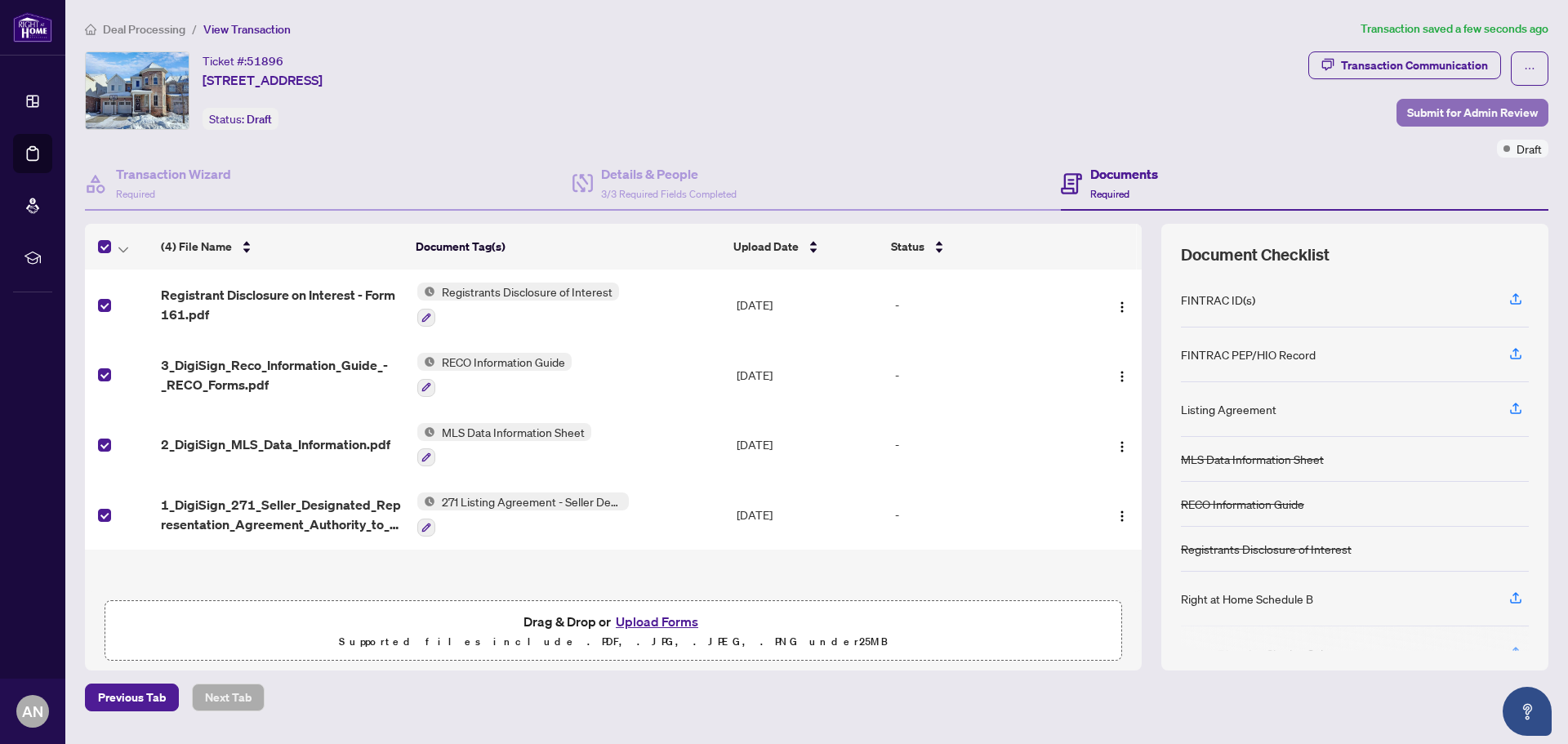
click at [1451, 107] on span "Submit for Admin Review" at bounding box center [1472, 113] width 131 height 26
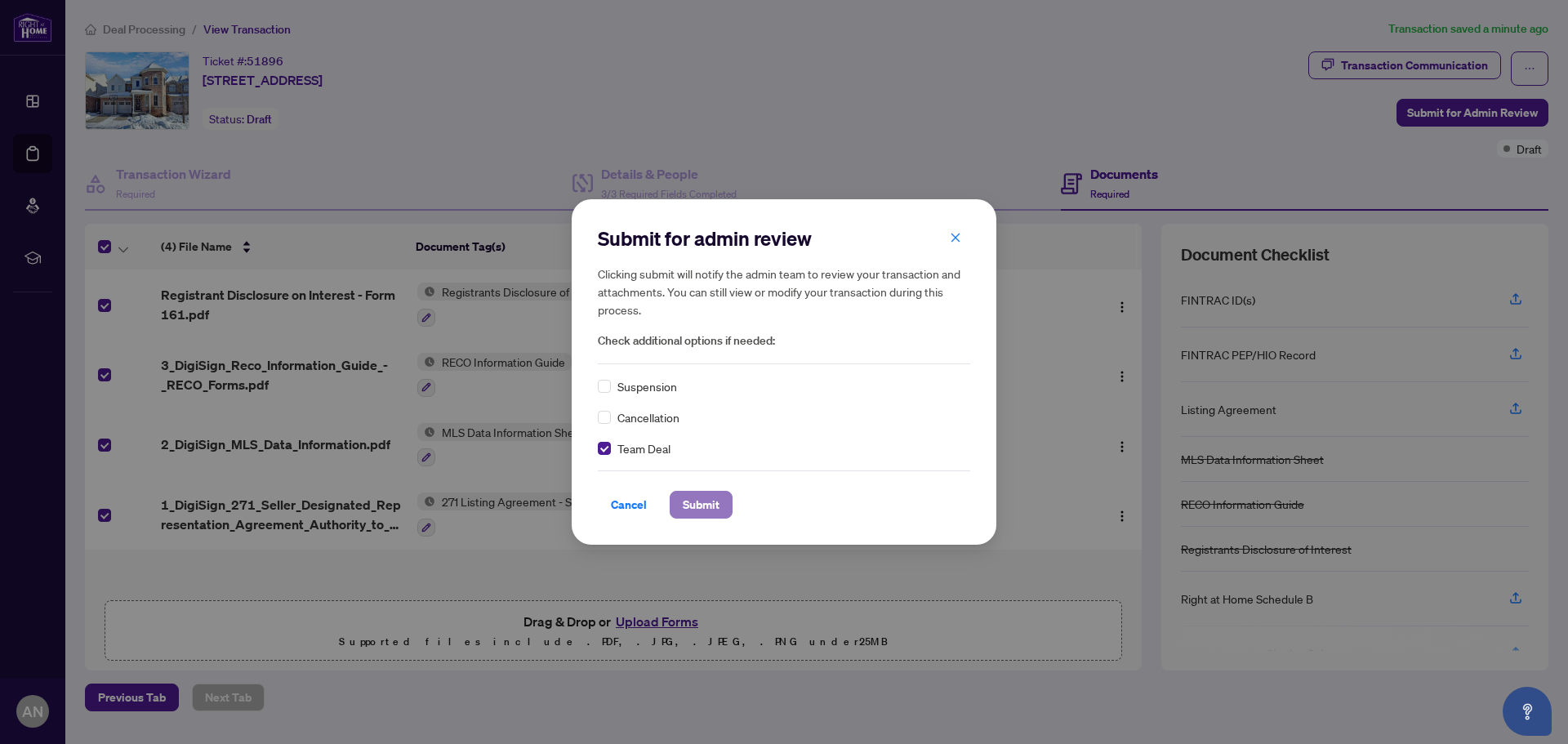
click at [702, 509] on span "Submit" at bounding box center [701, 504] width 37 height 26
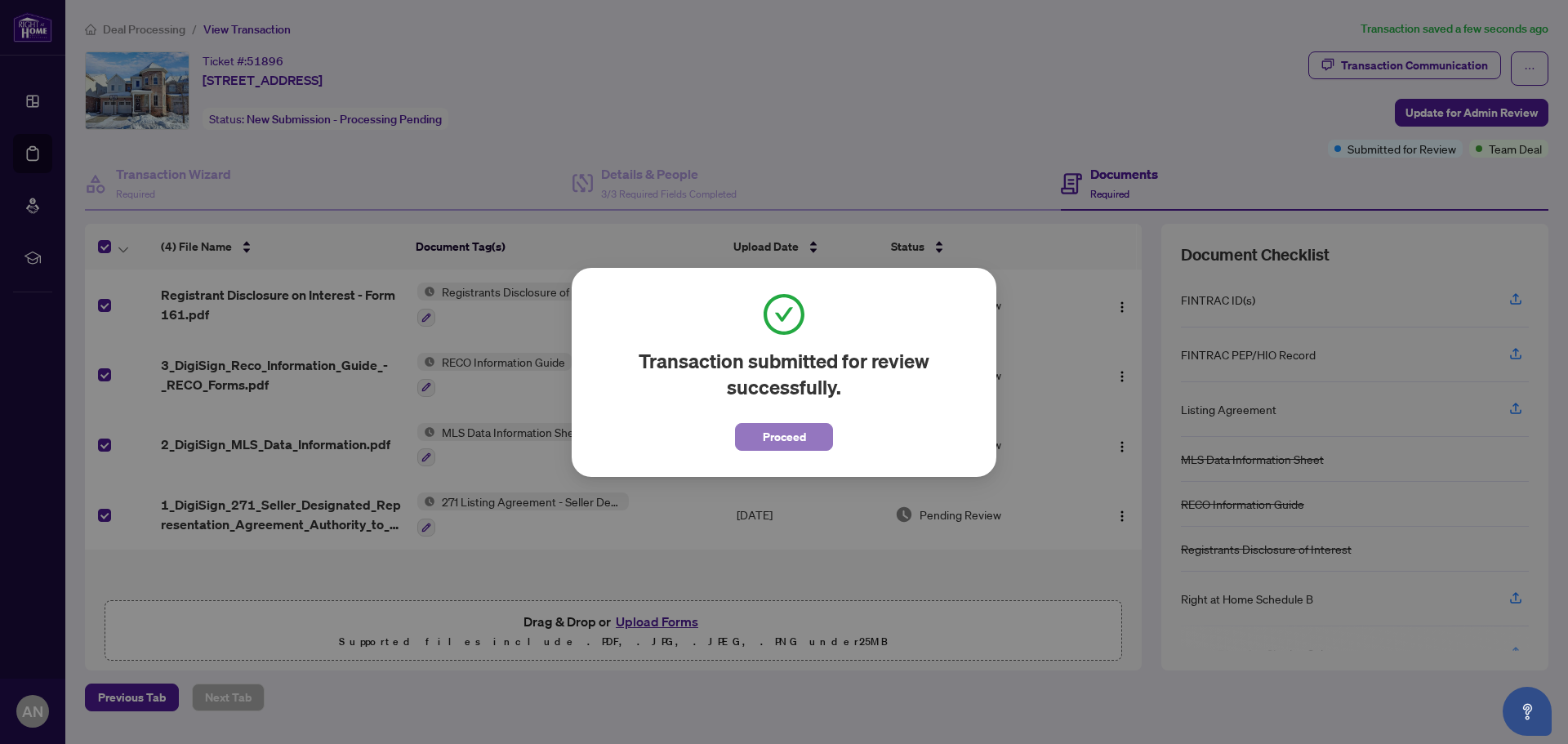
click at [789, 442] on span "Proceed" at bounding box center [784, 436] width 43 height 26
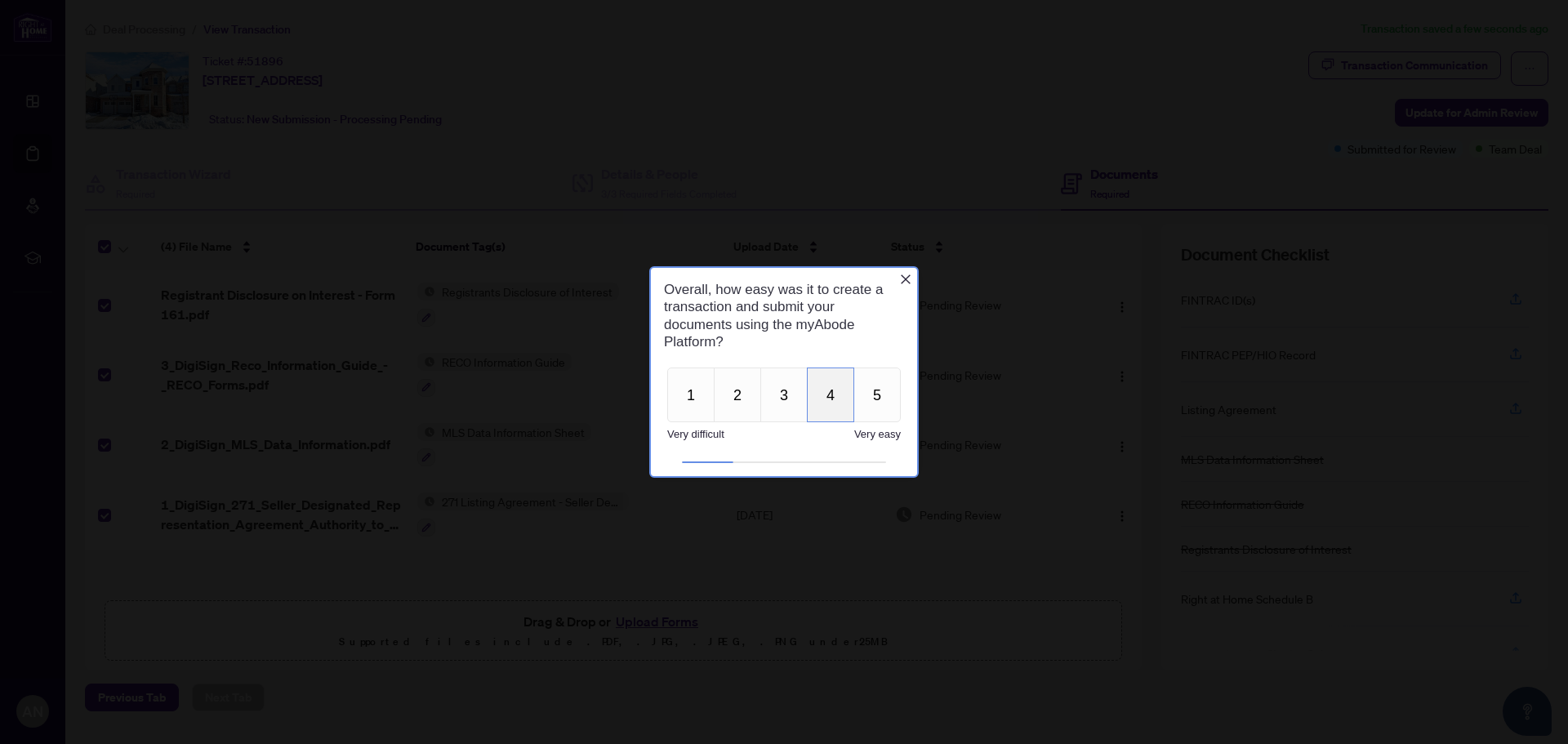
click at [830, 391] on button "4" at bounding box center [830, 395] width 47 height 55
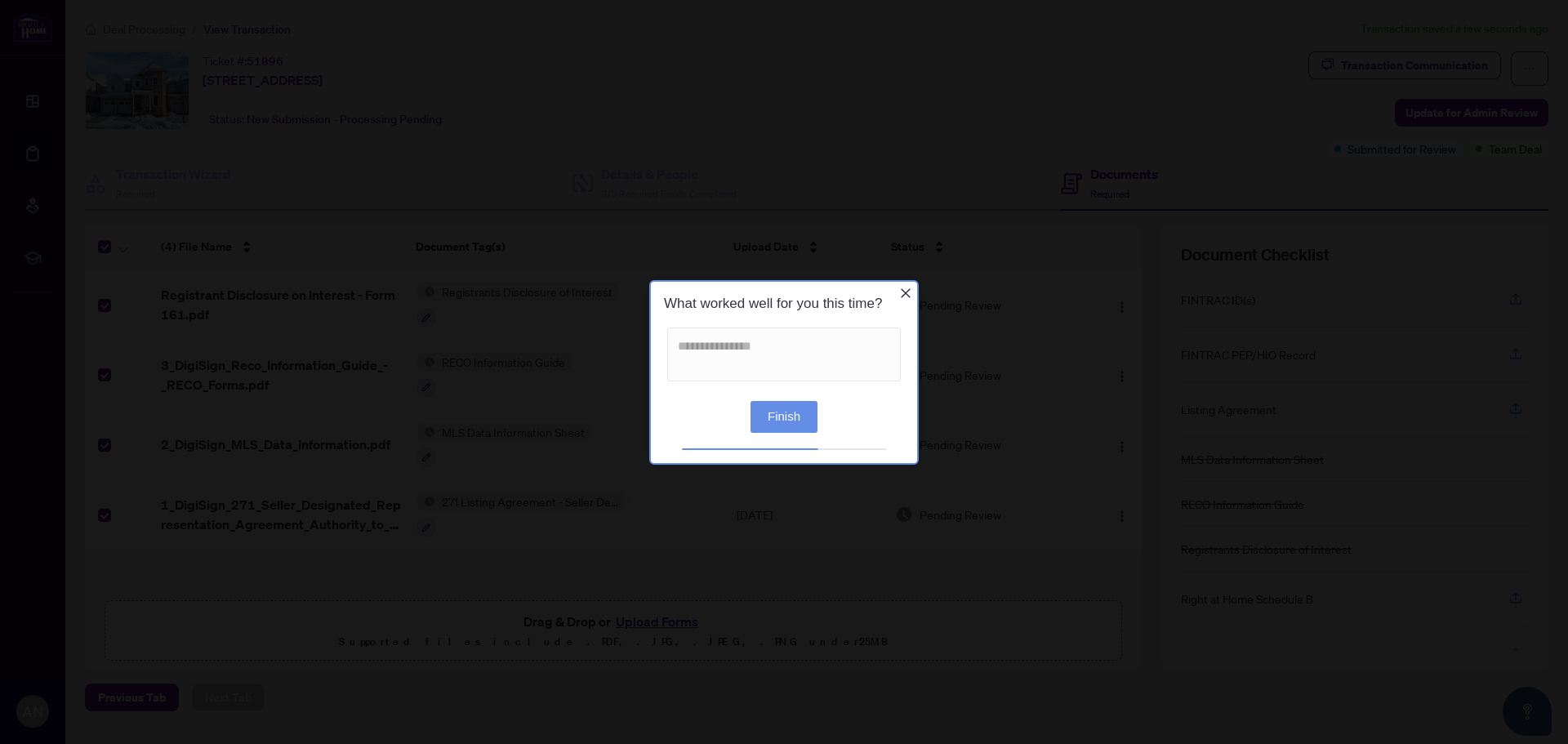
click at [784, 415] on button "Finish" at bounding box center [784, 416] width 67 height 32
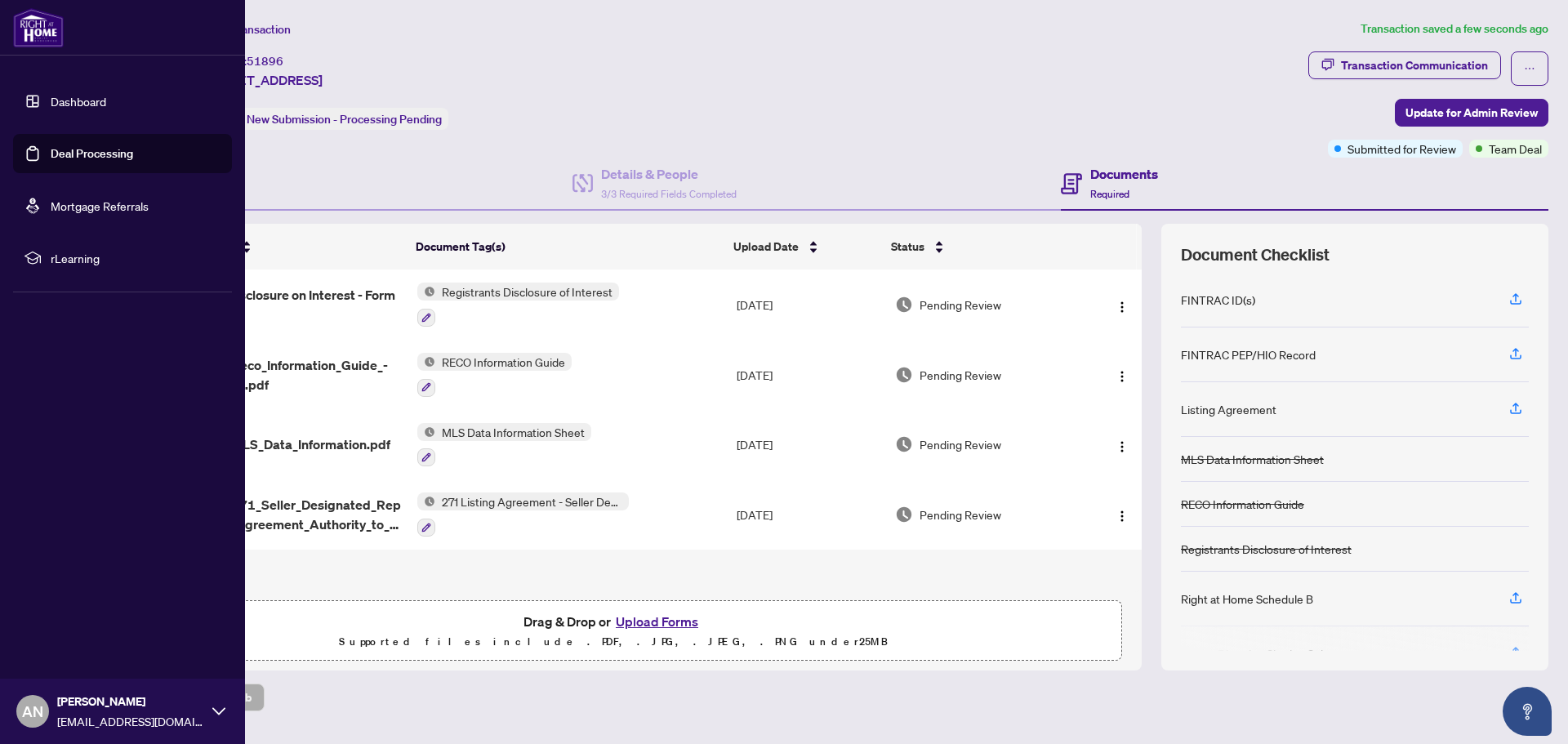
click at [58, 100] on link "Dashboard" at bounding box center [78, 101] width 56 height 15
